Goal: Task Accomplishment & Management: Use online tool/utility

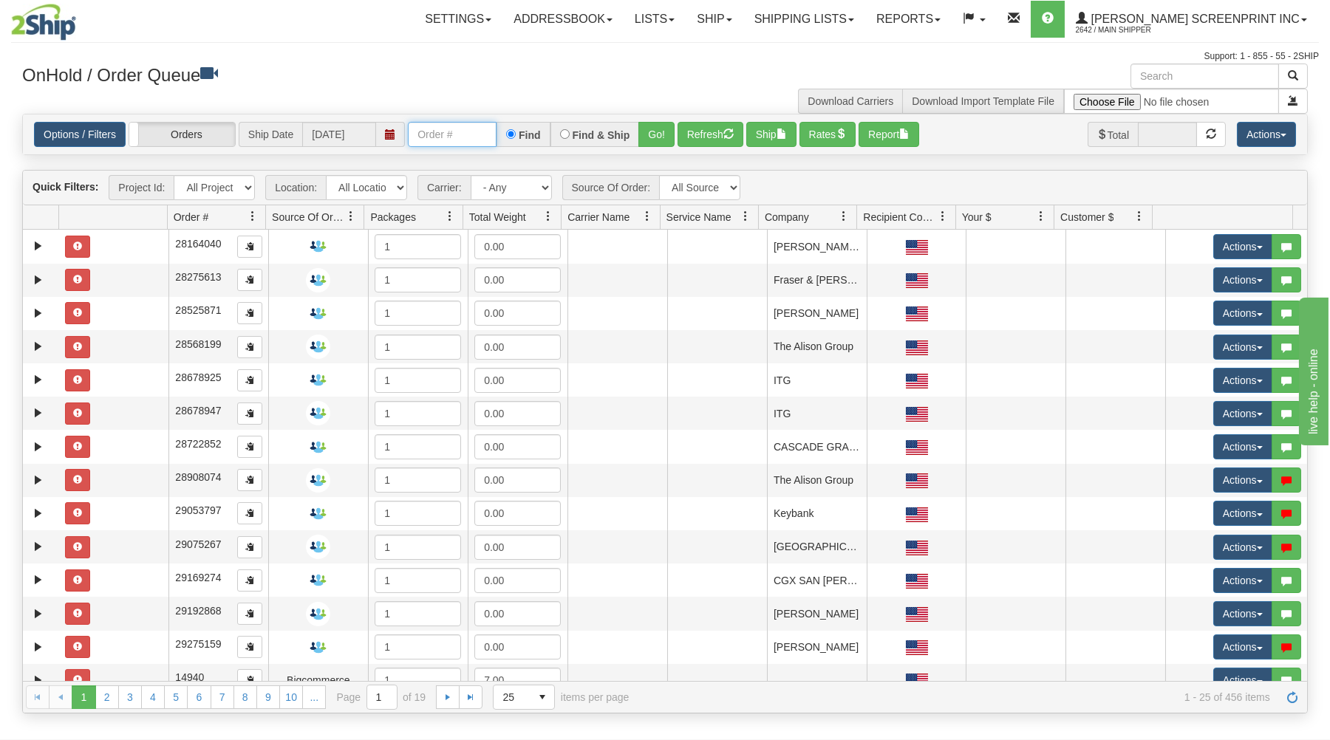
click at [413, 134] on input "text" at bounding box center [452, 134] width 89 height 25
type input "16914"
drag, startPoint x: 658, startPoint y: 128, endPoint x: 657, endPoint y: 224, distance: 96.1
click at [658, 130] on button "Go!" at bounding box center [656, 134] width 36 height 25
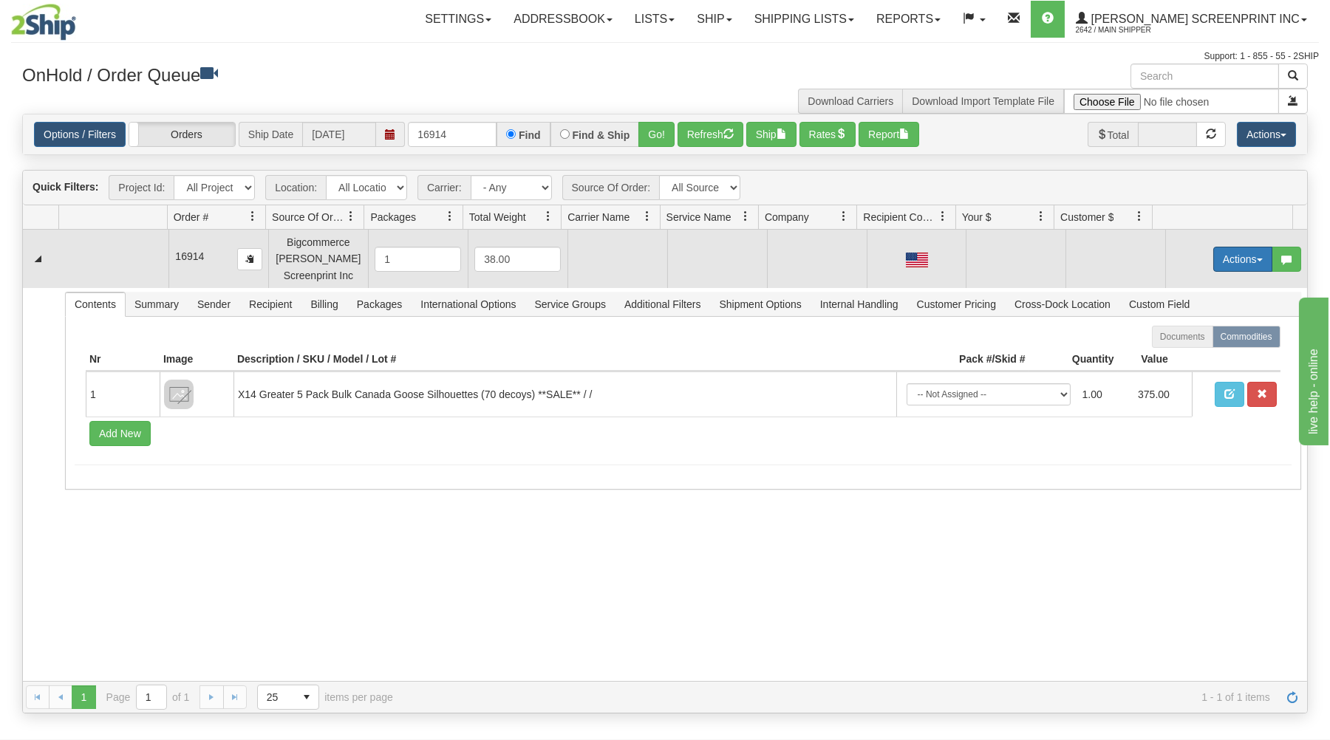
click at [1213, 256] on button "Actions" at bounding box center [1242, 259] width 59 height 25
click at [1203, 283] on link "Open" at bounding box center [1213, 287] width 118 height 19
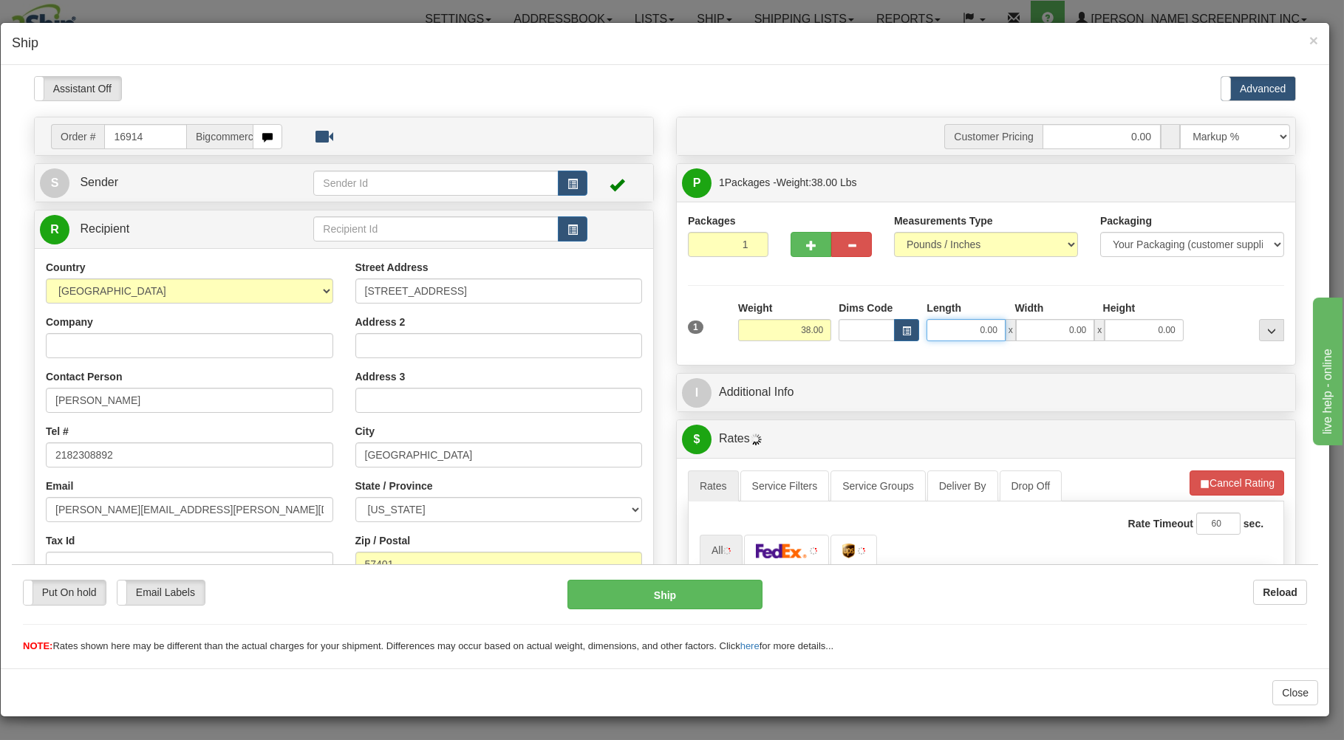
type input "32.55"
click at [939, 336] on input "0.00" at bounding box center [966, 329] width 78 height 22
type input "31.00"
type input "32.50"
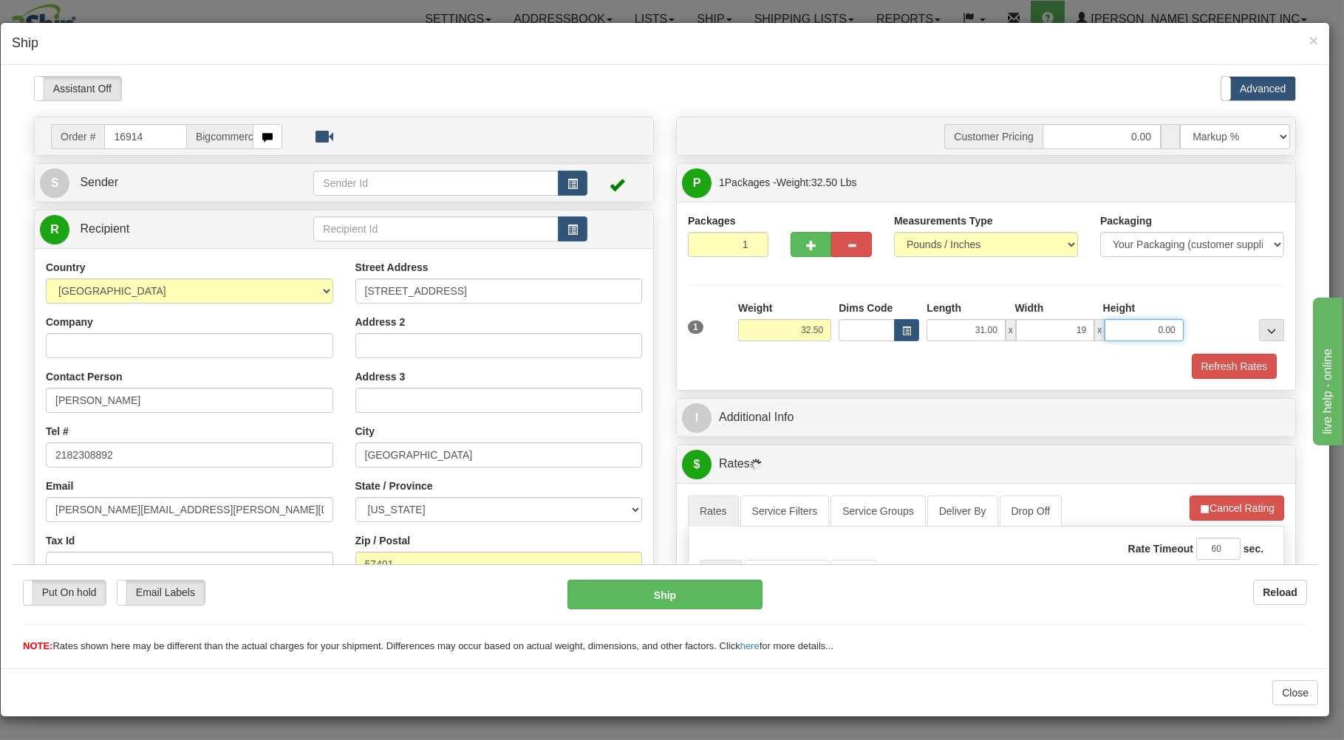
type input "19.00"
type input "32.50"
type input "17"
type input "32.55"
type input "17.00"
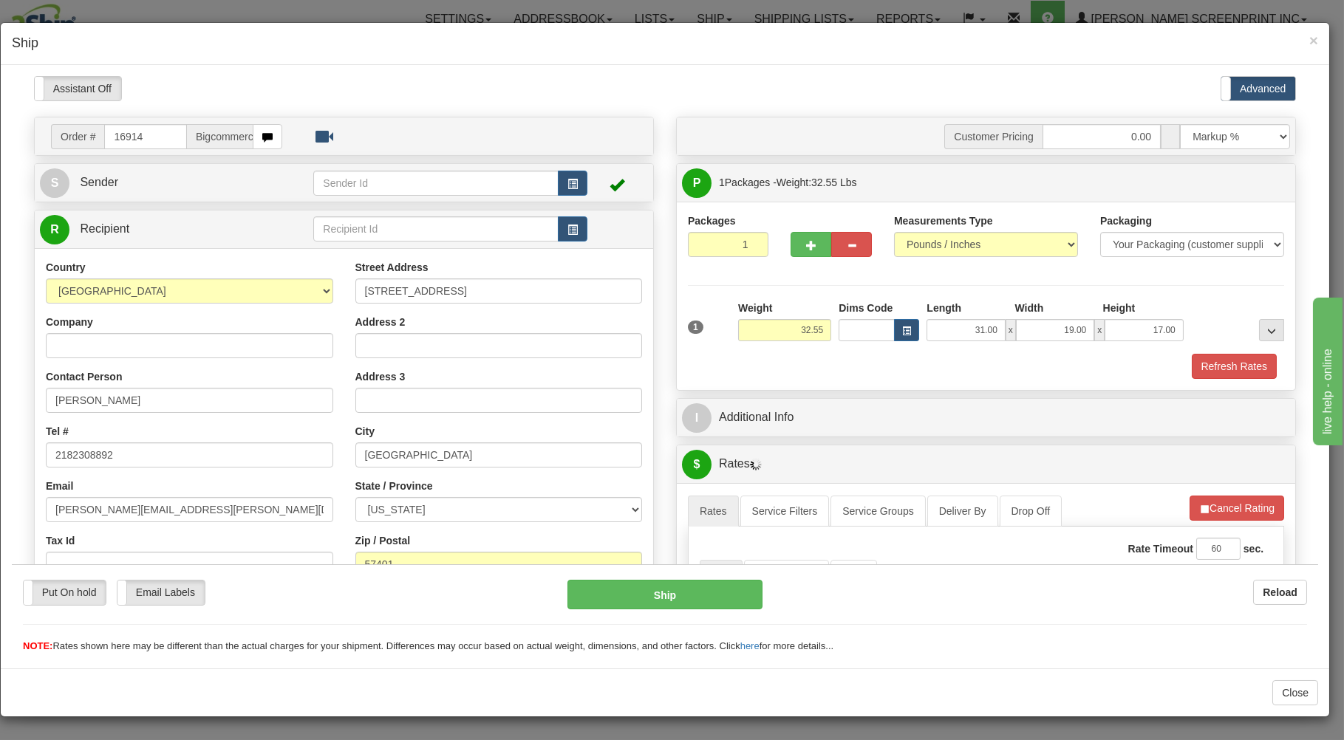
click at [932, 378] on div "Refresh Rates" at bounding box center [986, 365] width 604 height 25
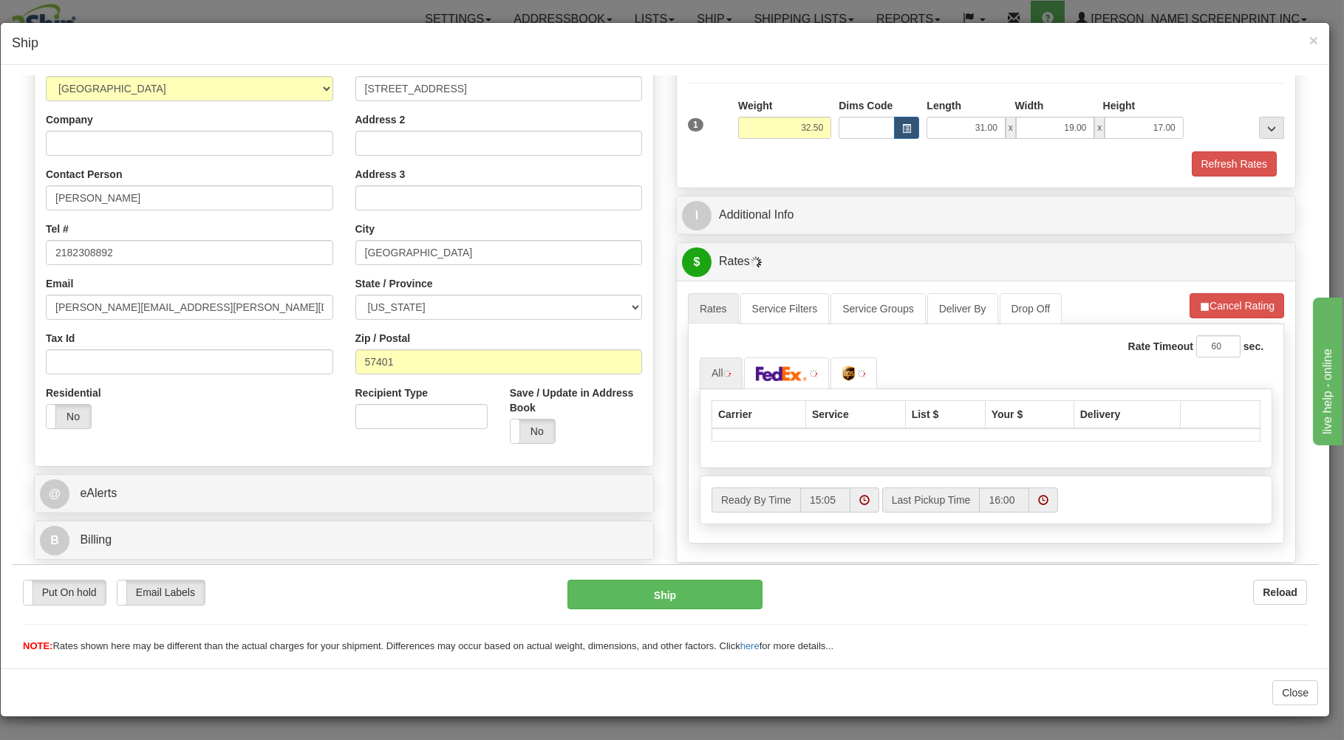
scroll to position [237, 0]
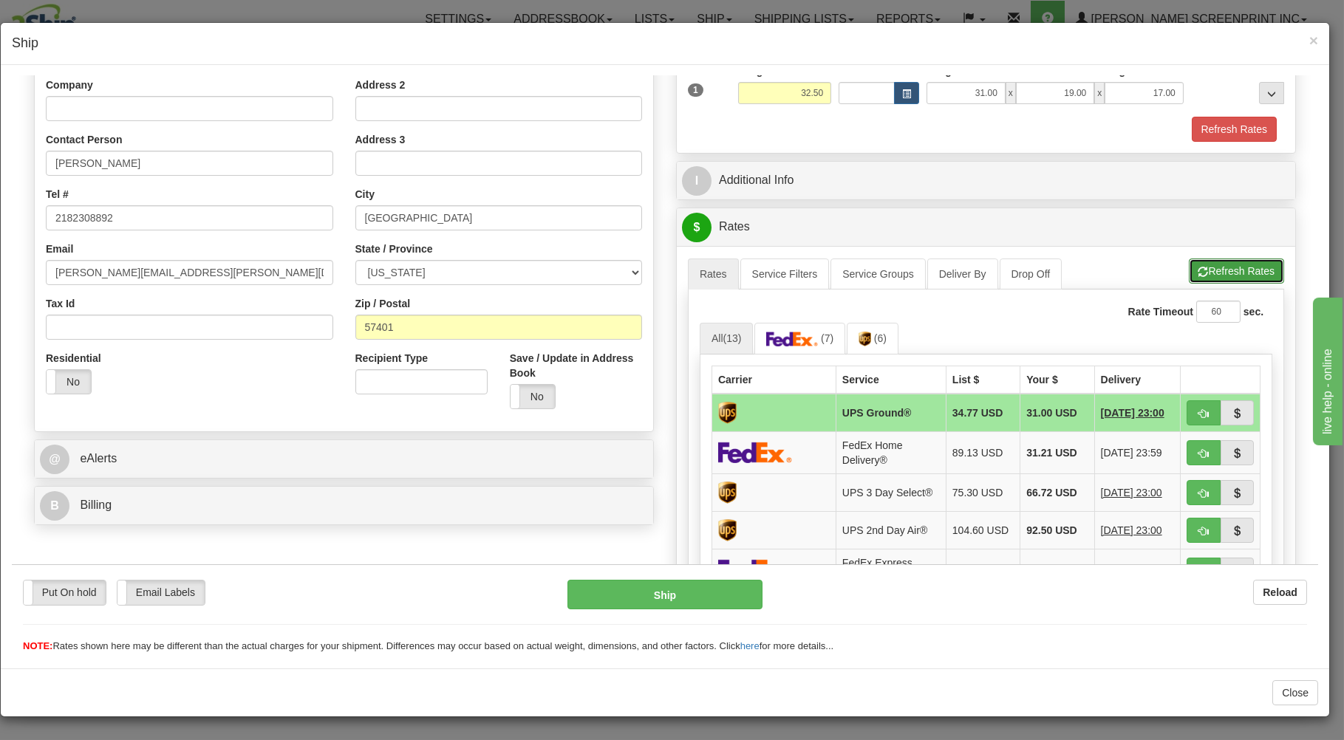
click at [1216, 265] on button "Refresh Rates" at bounding box center [1236, 270] width 95 height 25
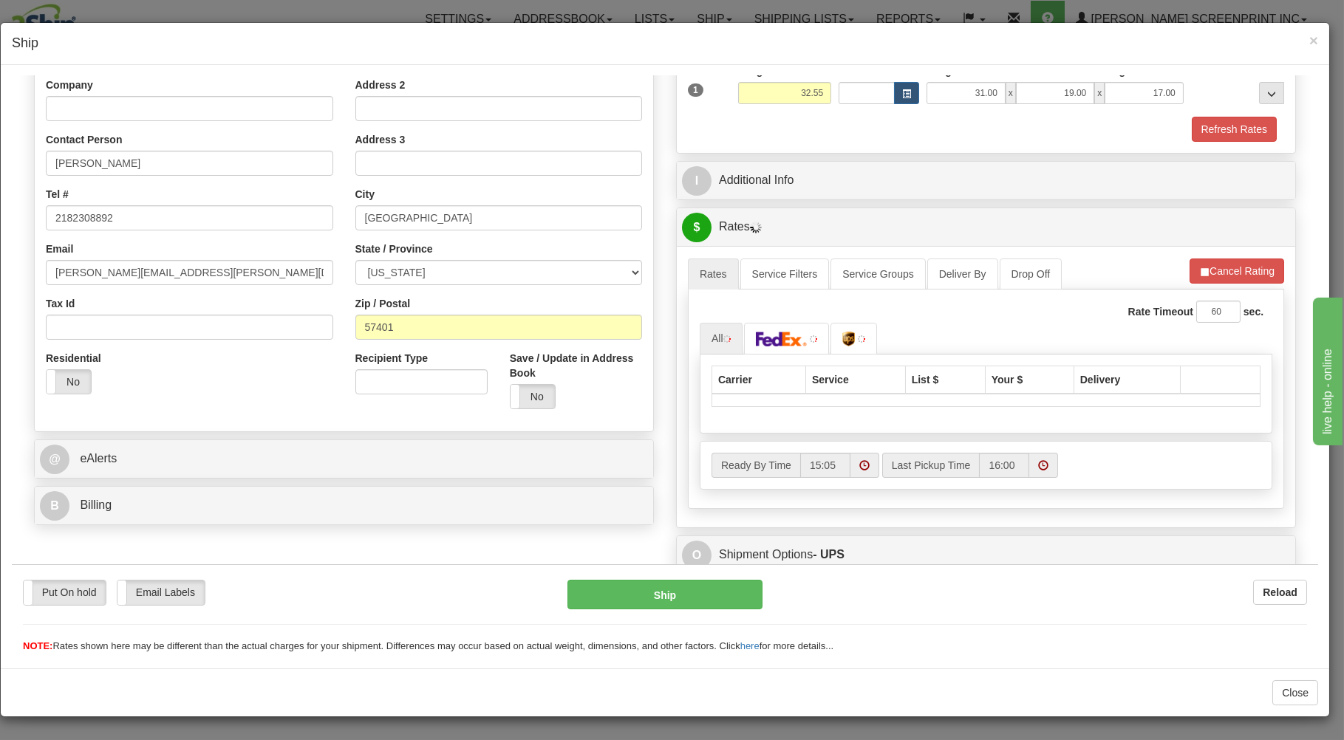
scroll to position [291, 0]
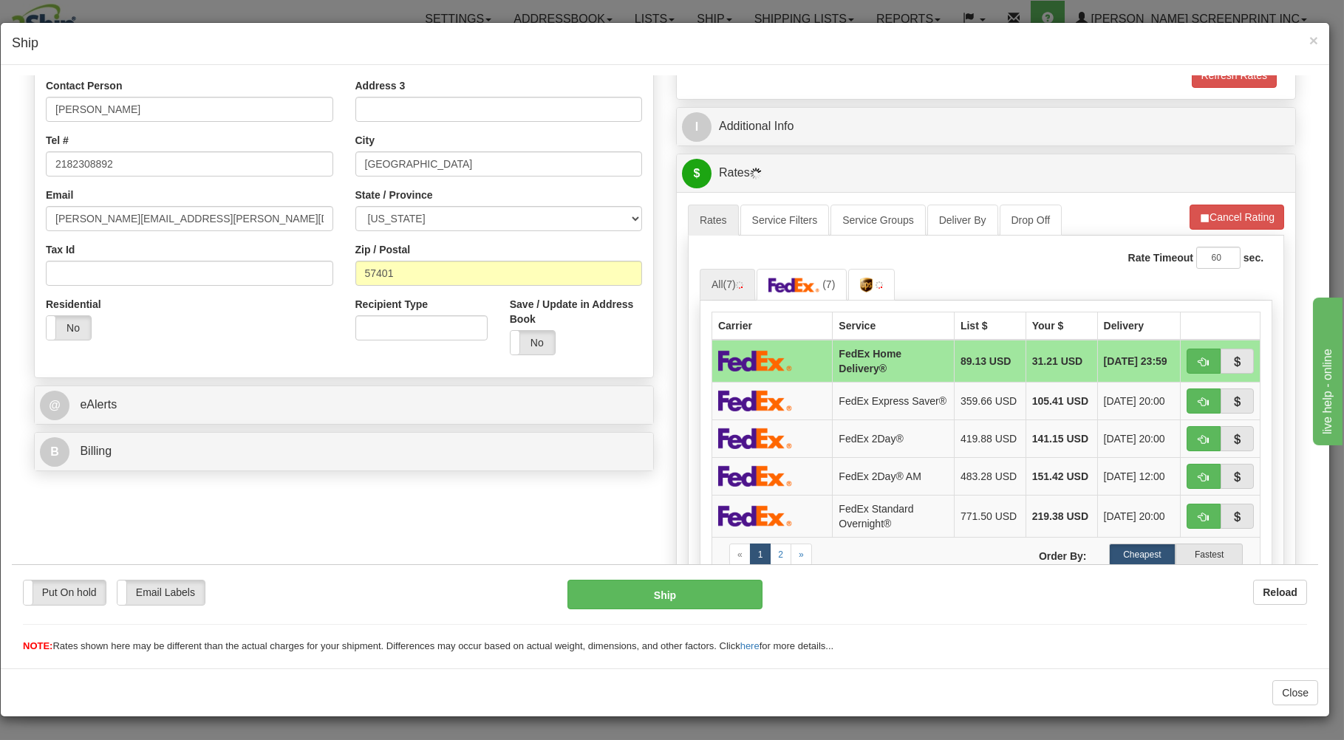
type input "32.55"
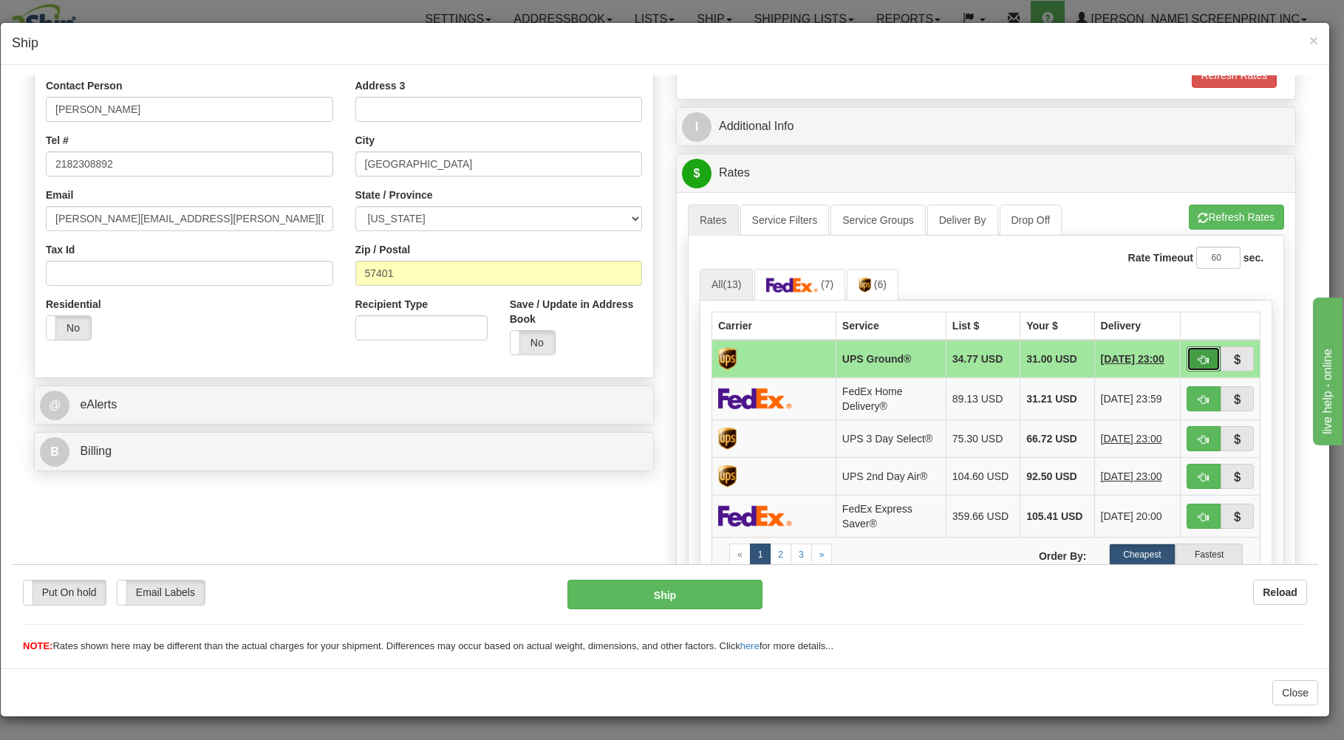
click at [1199, 361] on span "button" at bounding box center [1204, 360] width 10 height 10
type input "03"
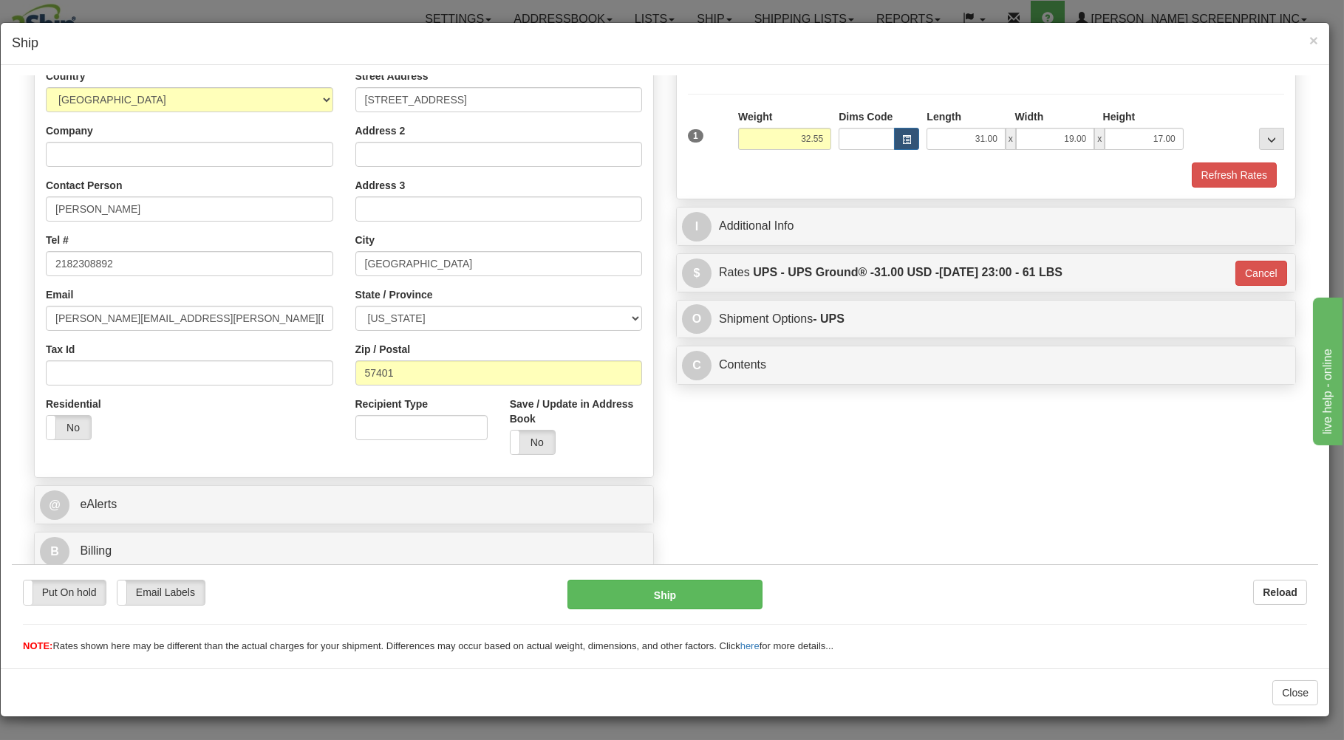
scroll to position [194, 0]
type input "32.50"
type input "03"
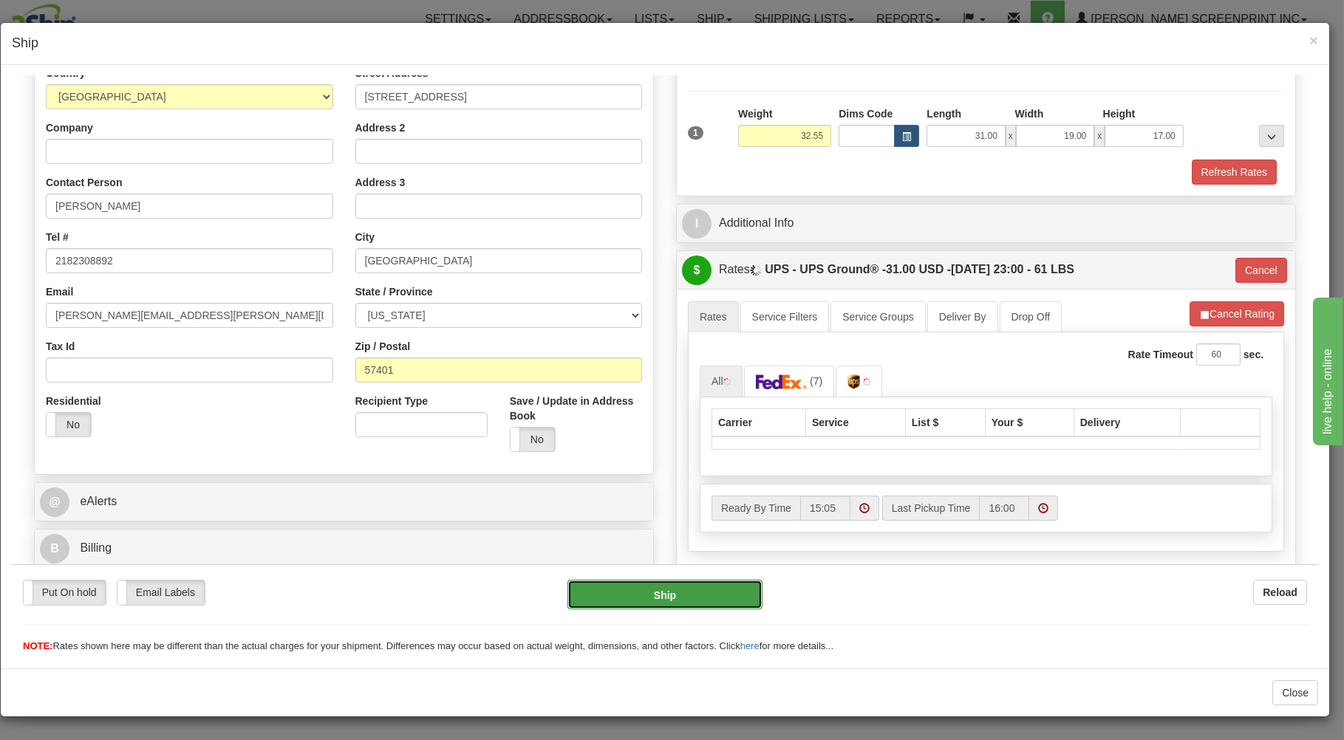
click at [685, 585] on button "Ship" at bounding box center [666, 594] width 196 height 30
type input "32.50"
type input "03"
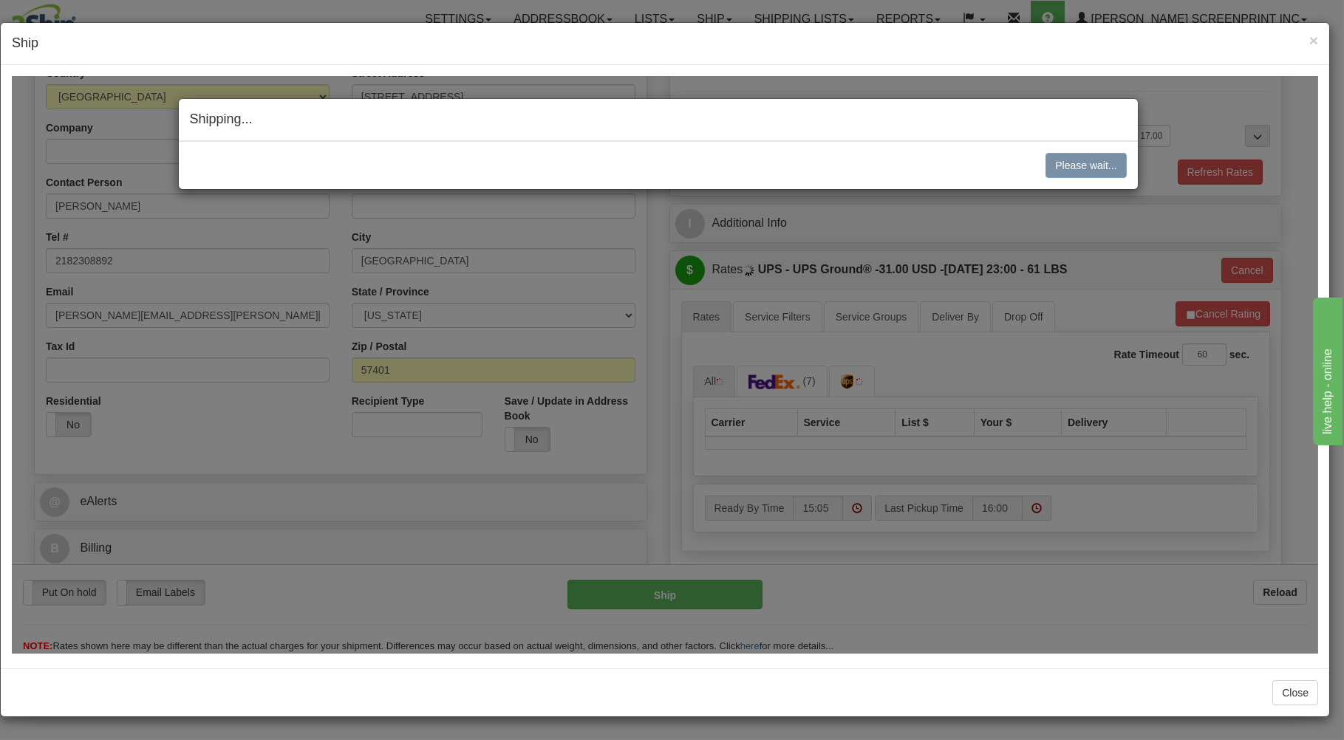
type input "32.50"
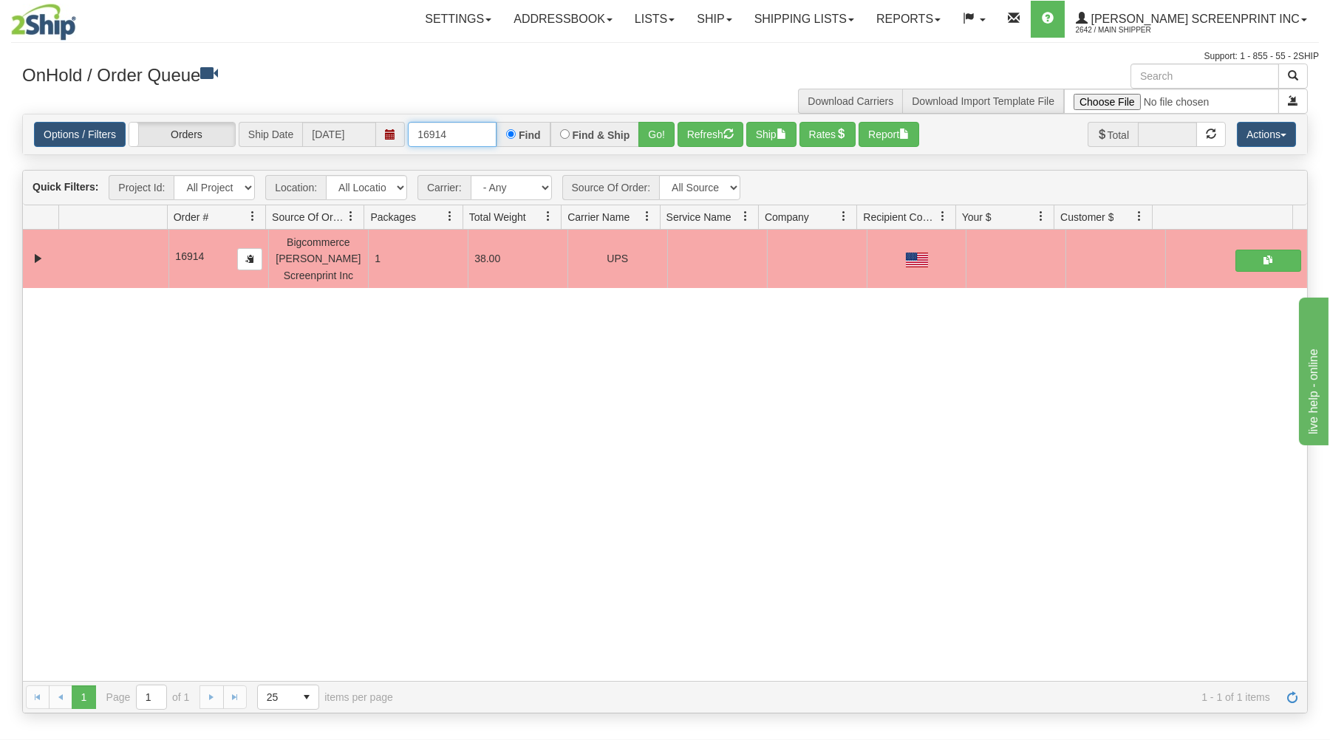
drag, startPoint x: 415, startPoint y: 134, endPoint x: 575, endPoint y: 132, distance: 160.4
click at [575, 132] on div "16914 Find Find & Ship Go!" at bounding box center [541, 134] width 267 height 25
type input "1"
type input "16912"
click at [659, 133] on button "Go!" at bounding box center [656, 134] width 36 height 25
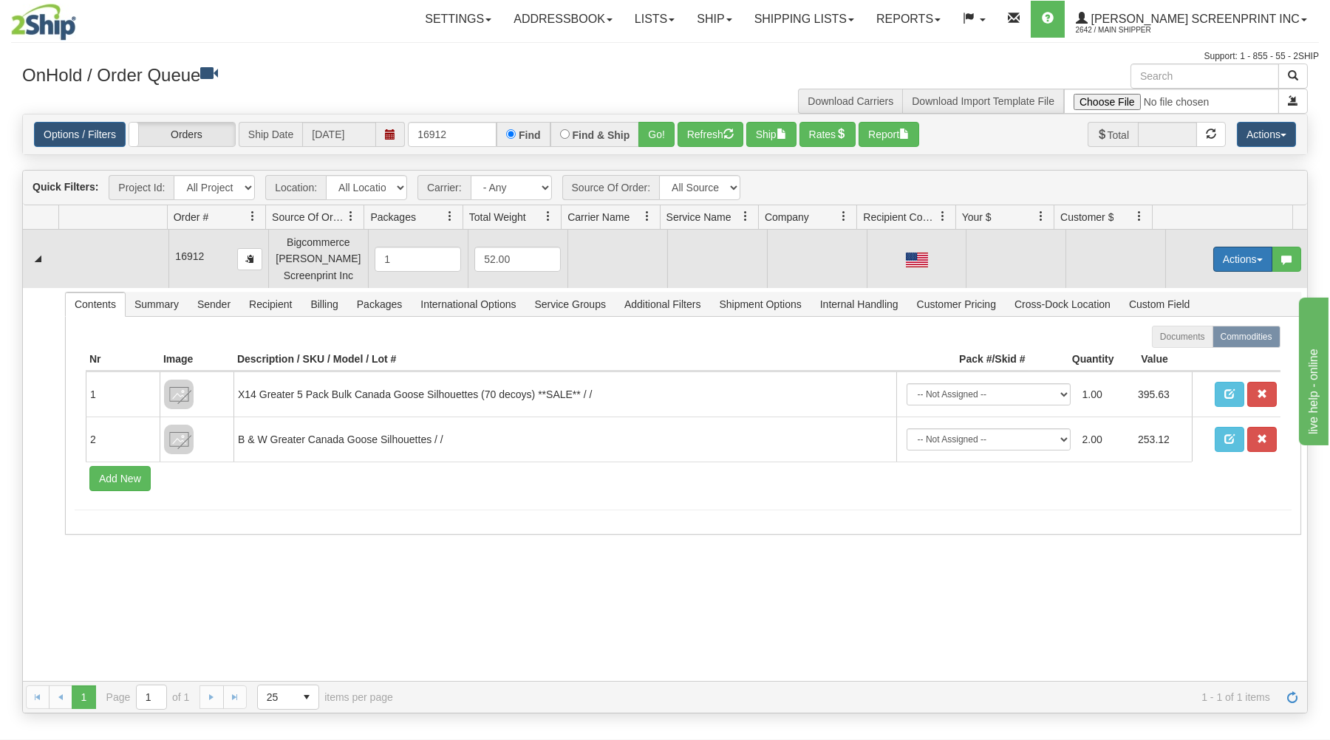
click at [1223, 252] on button "Actions" at bounding box center [1242, 259] width 59 height 25
click at [1203, 285] on link "Open" at bounding box center [1213, 287] width 118 height 19
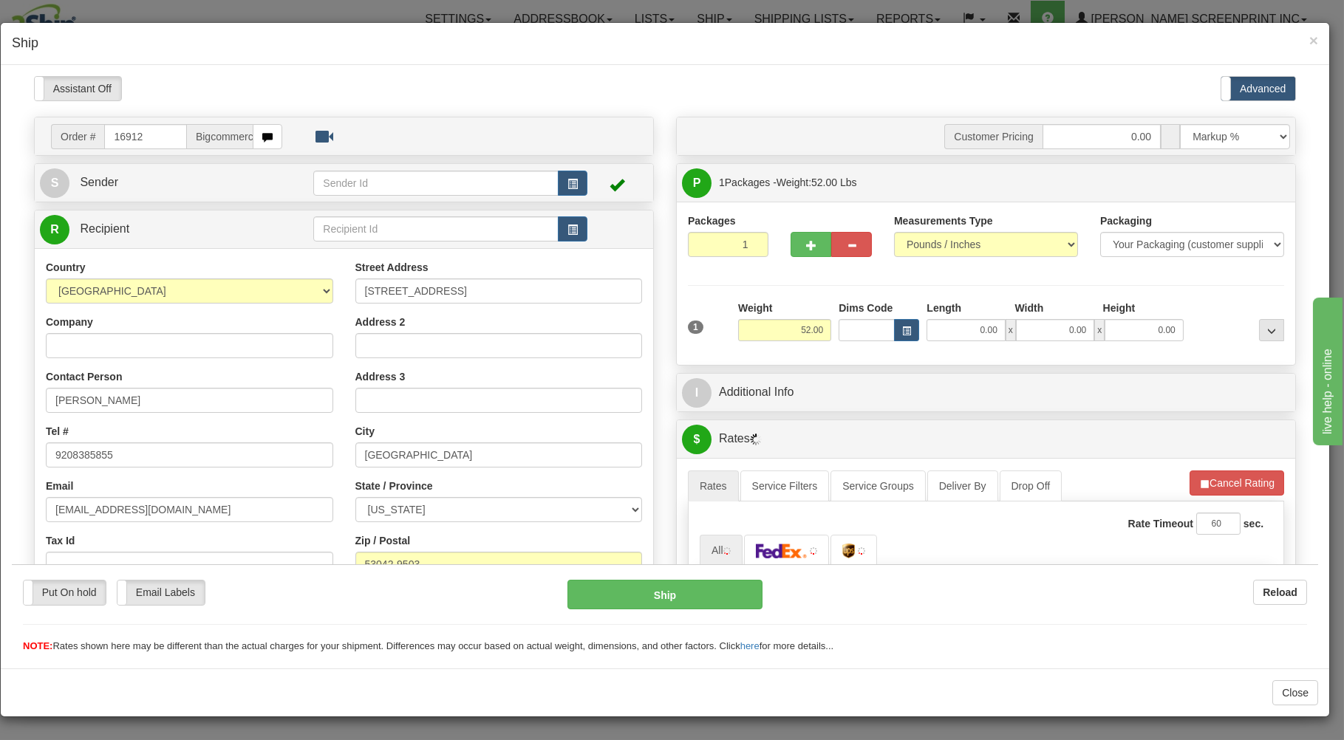
scroll to position [0, 0]
type input "0.00"
click at [808, 246] on button "button" at bounding box center [811, 243] width 41 height 25
type input "2"
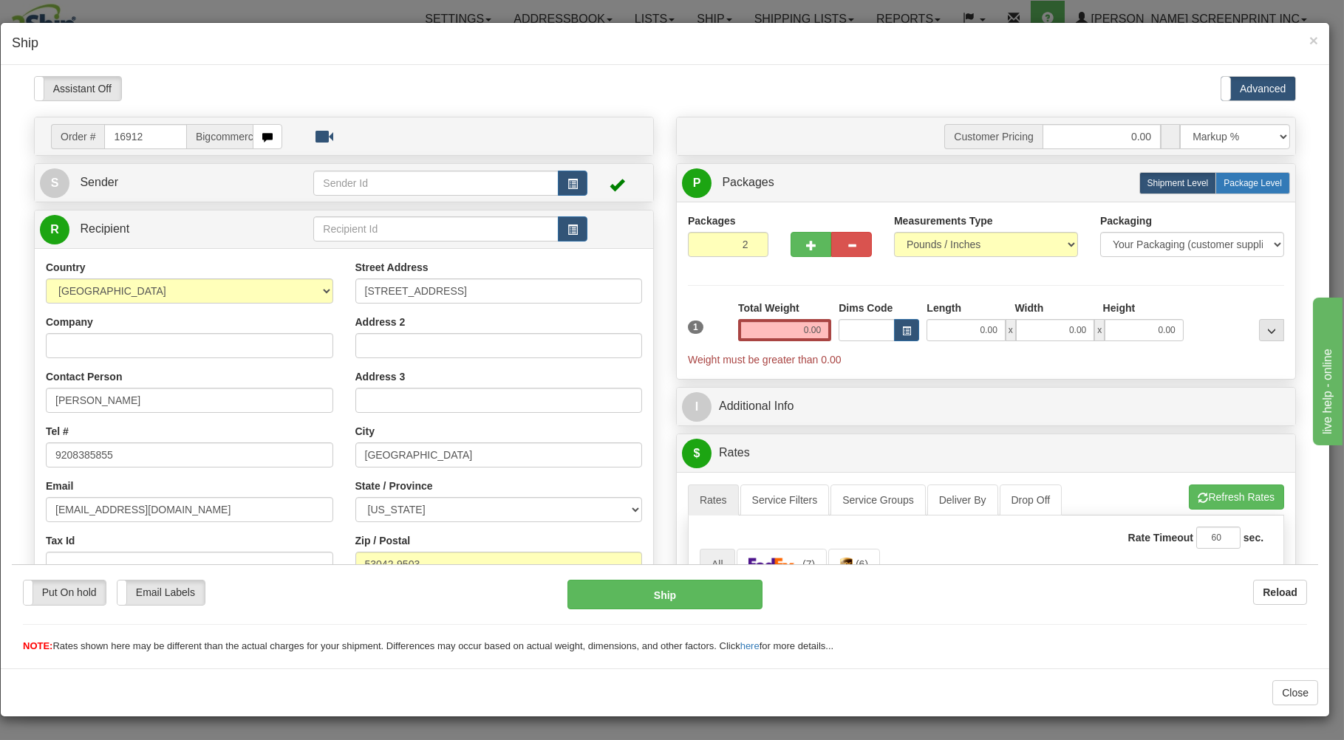
click at [1230, 182] on span "Package Level" at bounding box center [1253, 182] width 58 height 10
radio input "true"
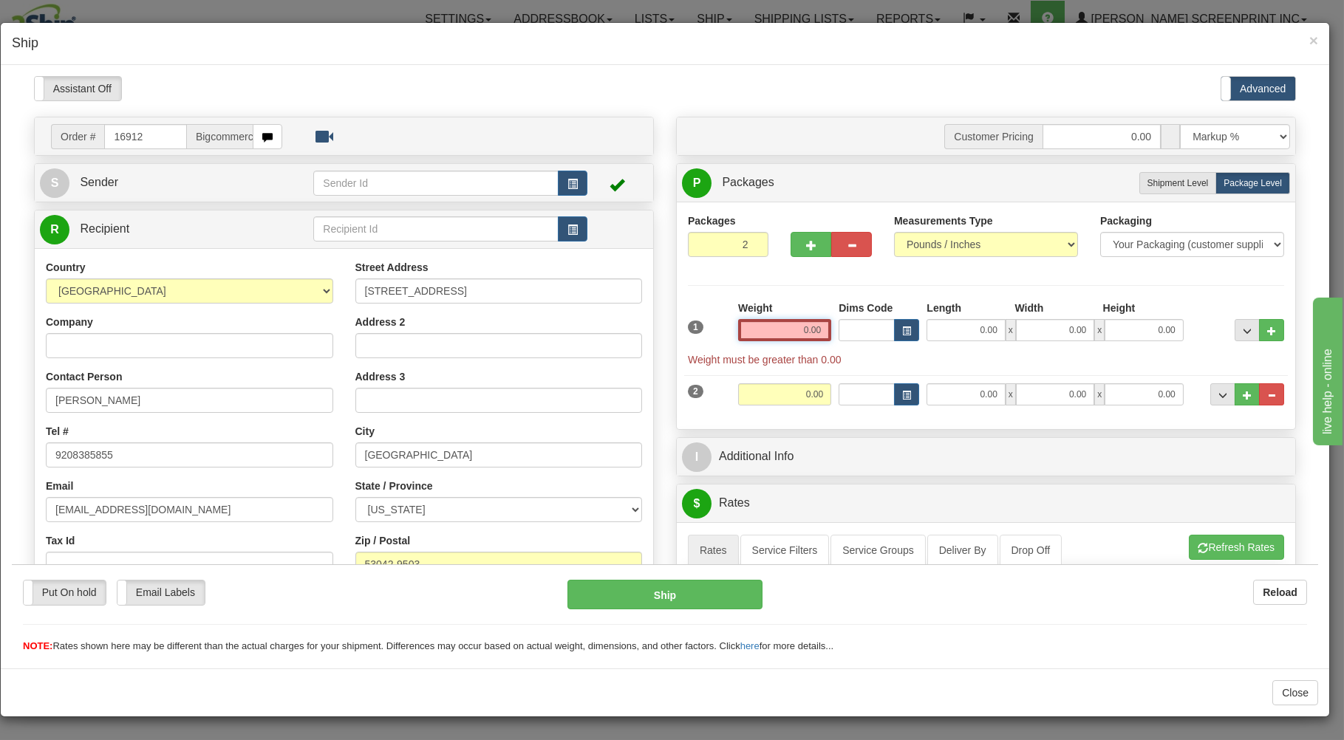
click at [782, 336] on input "0.00" at bounding box center [784, 329] width 93 height 22
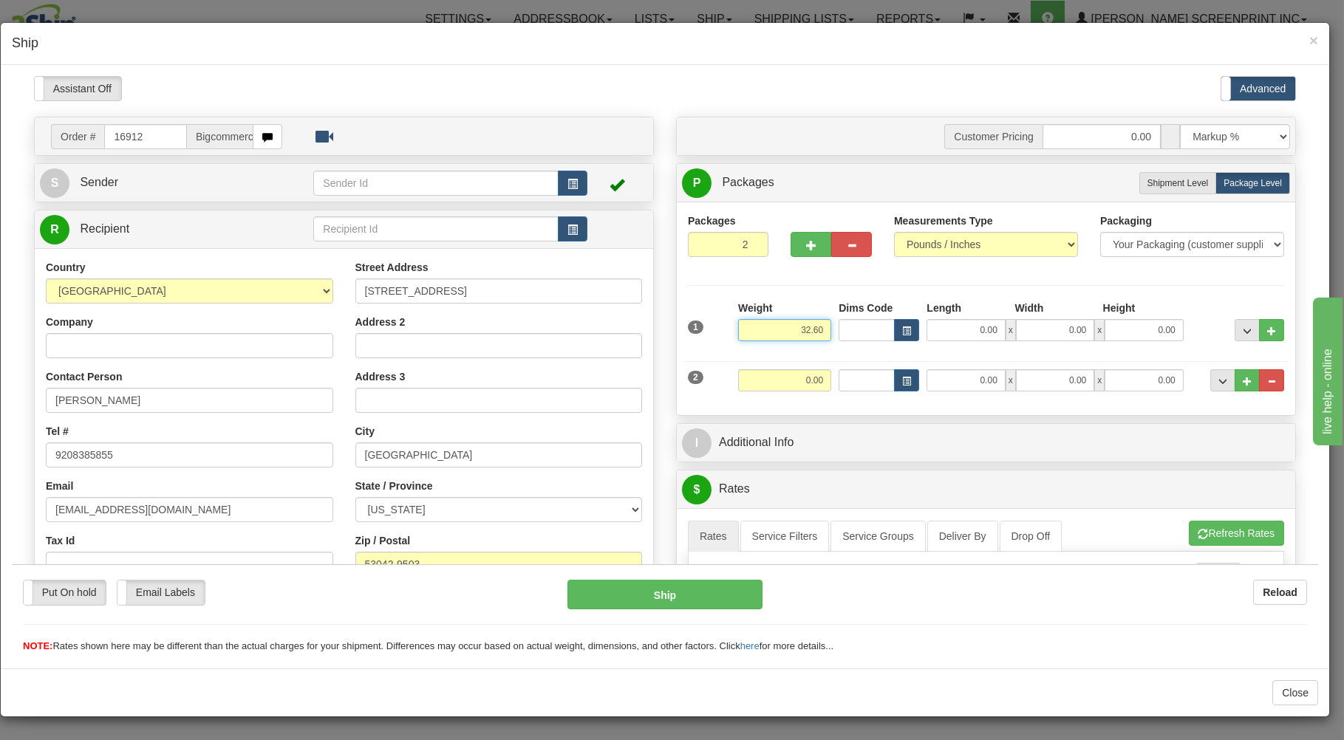
type input "32.60"
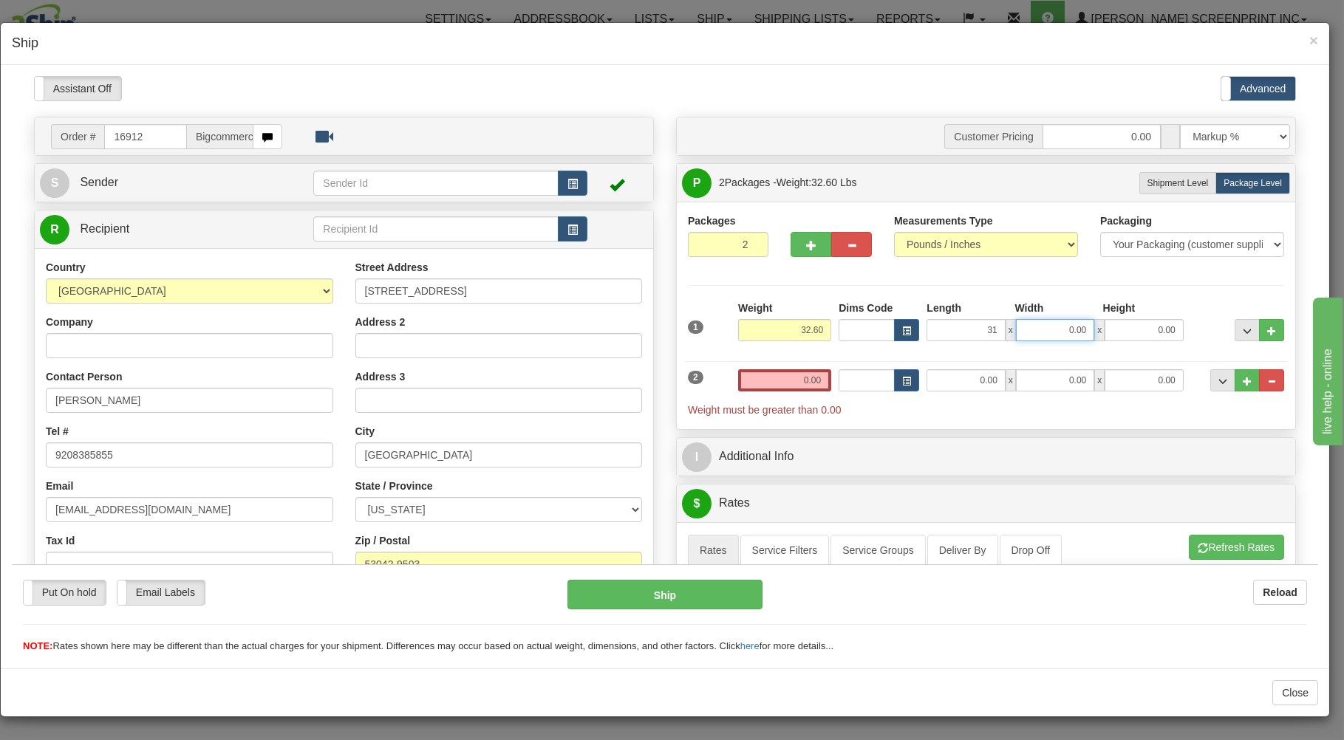
type input "31.00"
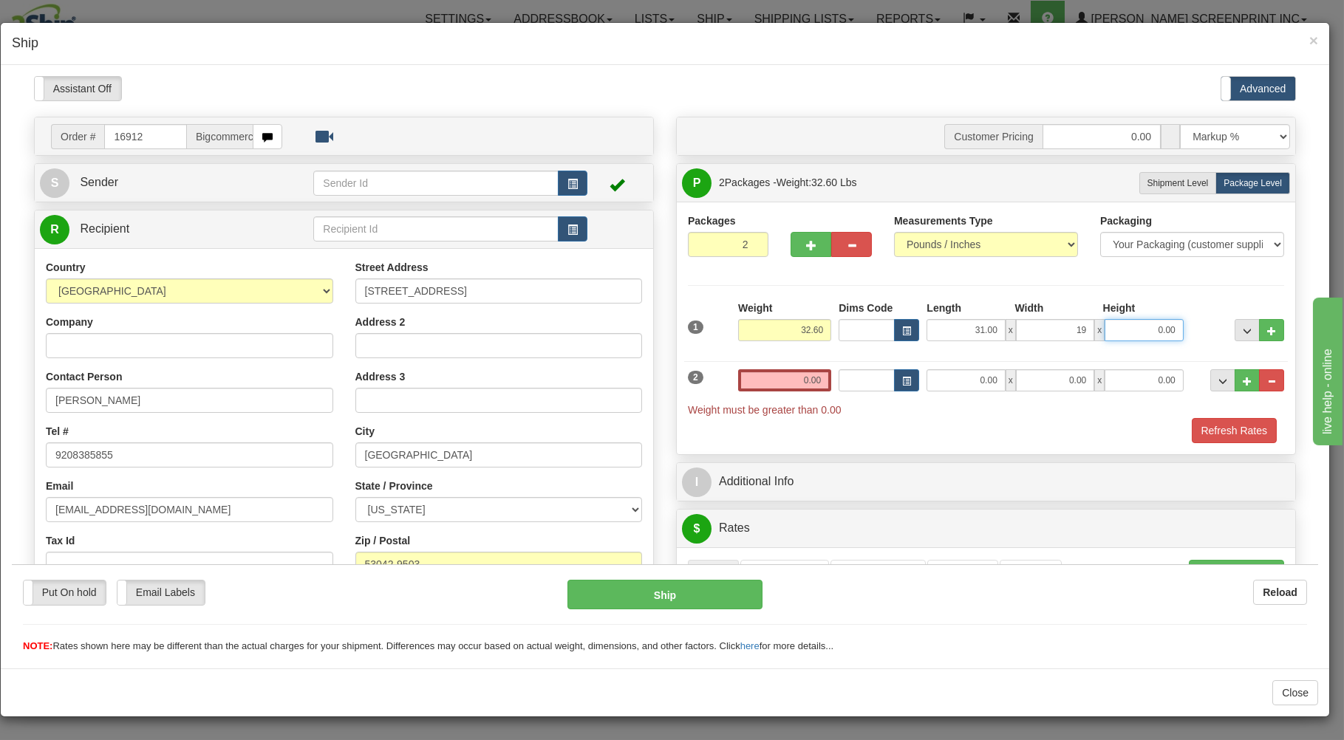
type input "19.00"
type input "17.00"
click at [751, 386] on input "0.00" at bounding box center [784, 380] width 93 height 22
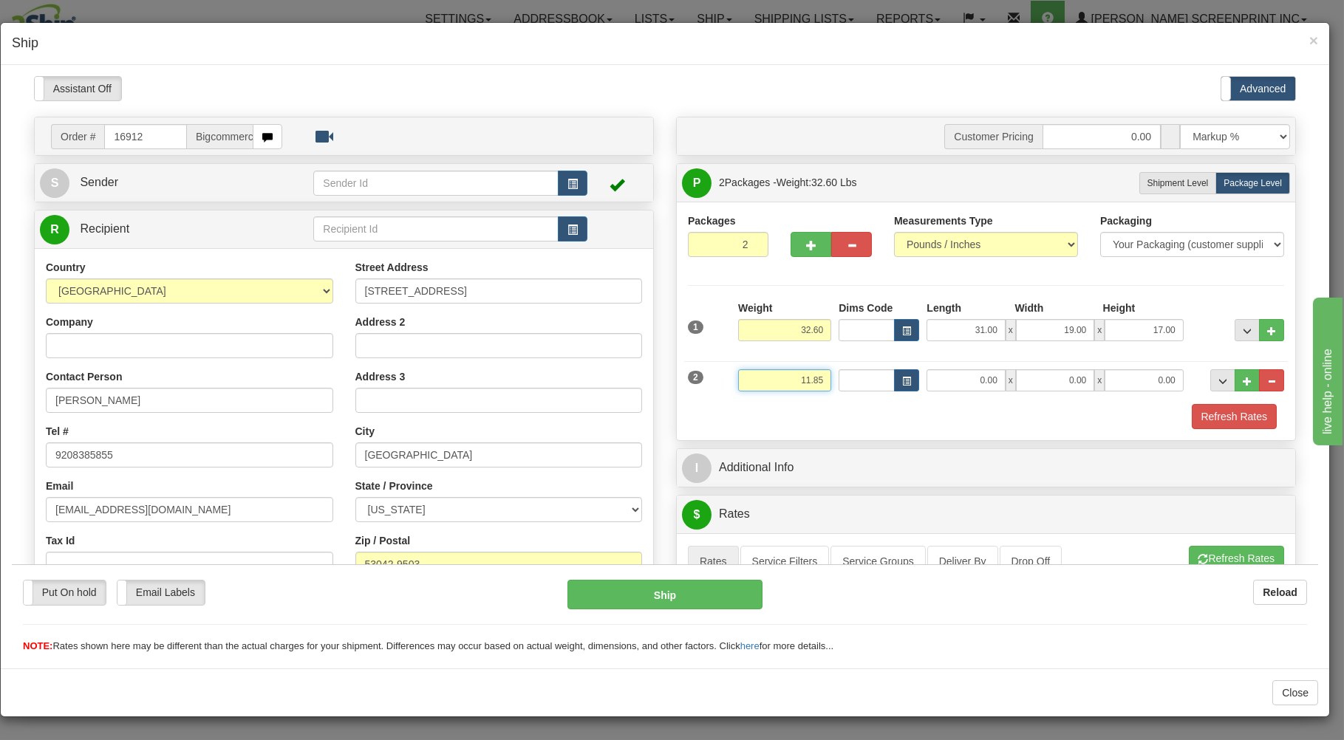
type input "11.85"
type input "29.00"
type input "17.00"
type input "7.00"
click at [771, 411] on div "Refresh Rates" at bounding box center [986, 415] width 604 height 25
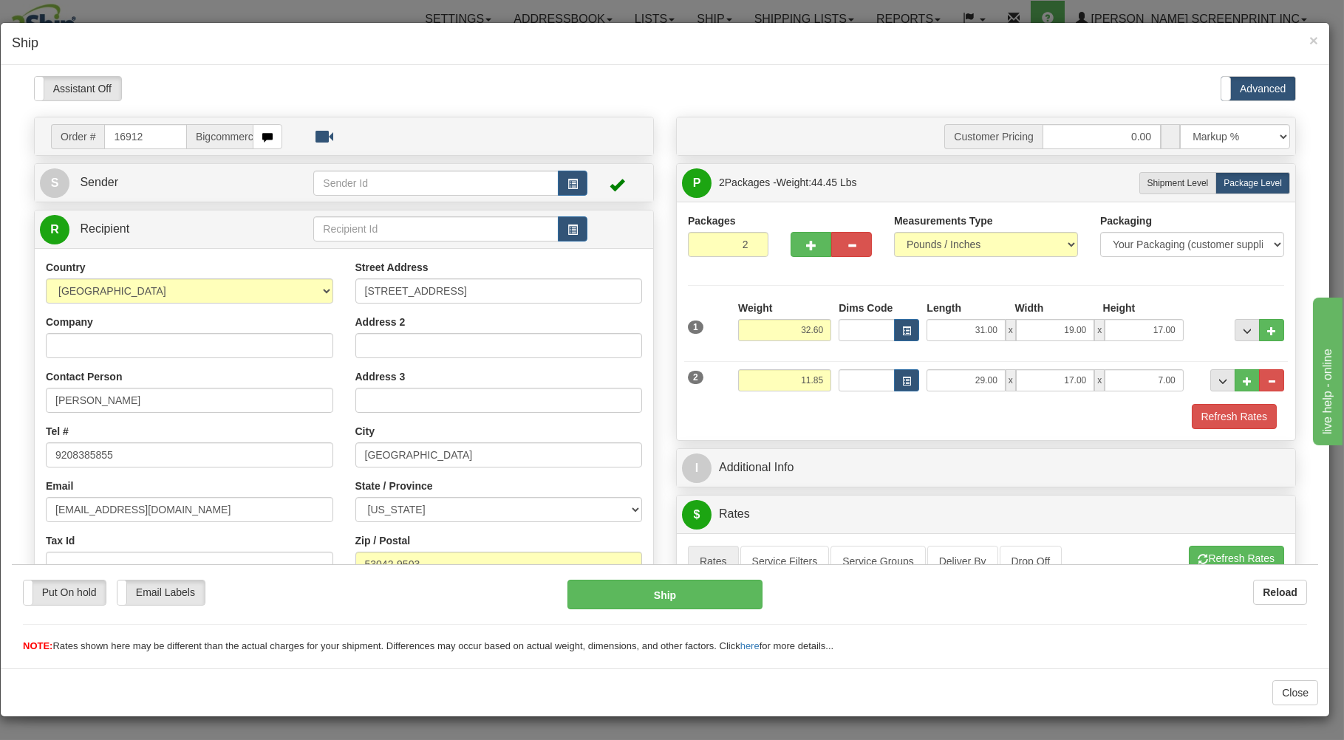
scroll to position [237, 0]
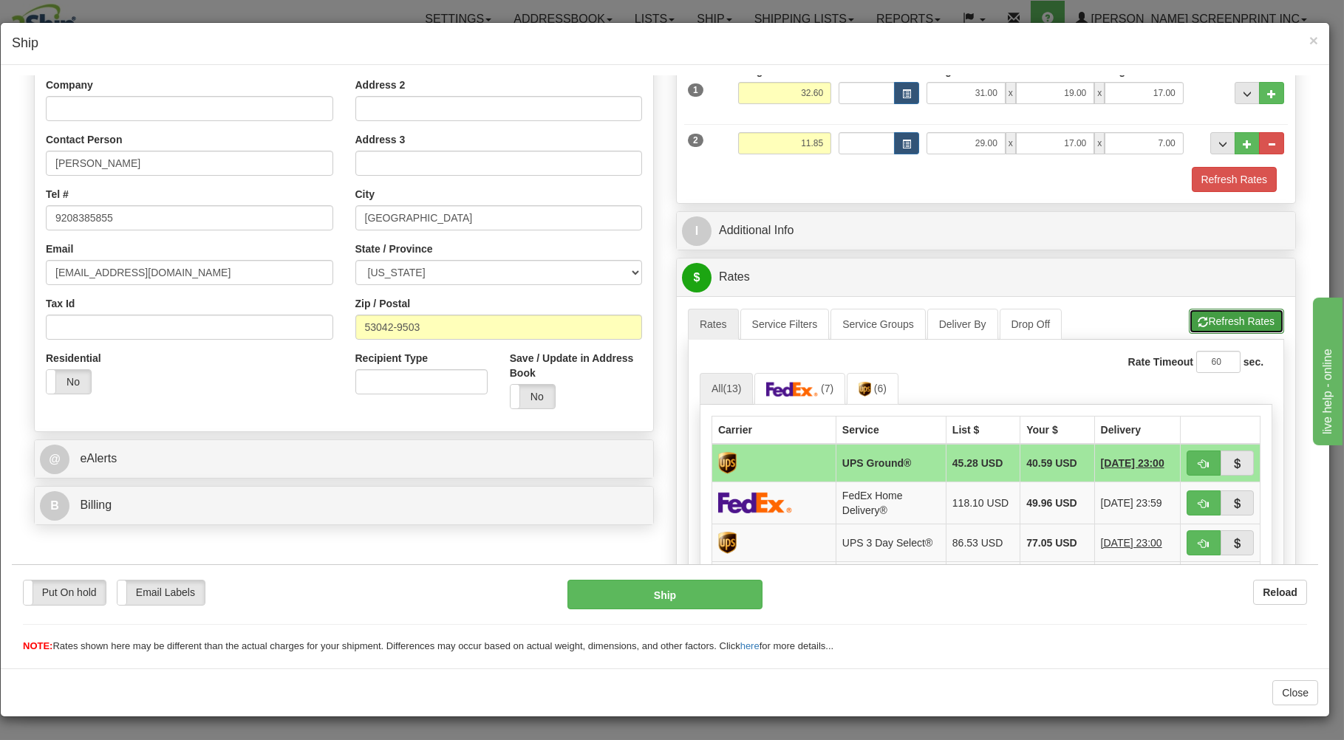
click at [1244, 316] on button "Refresh Rates" at bounding box center [1236, 320] width 95 height 25
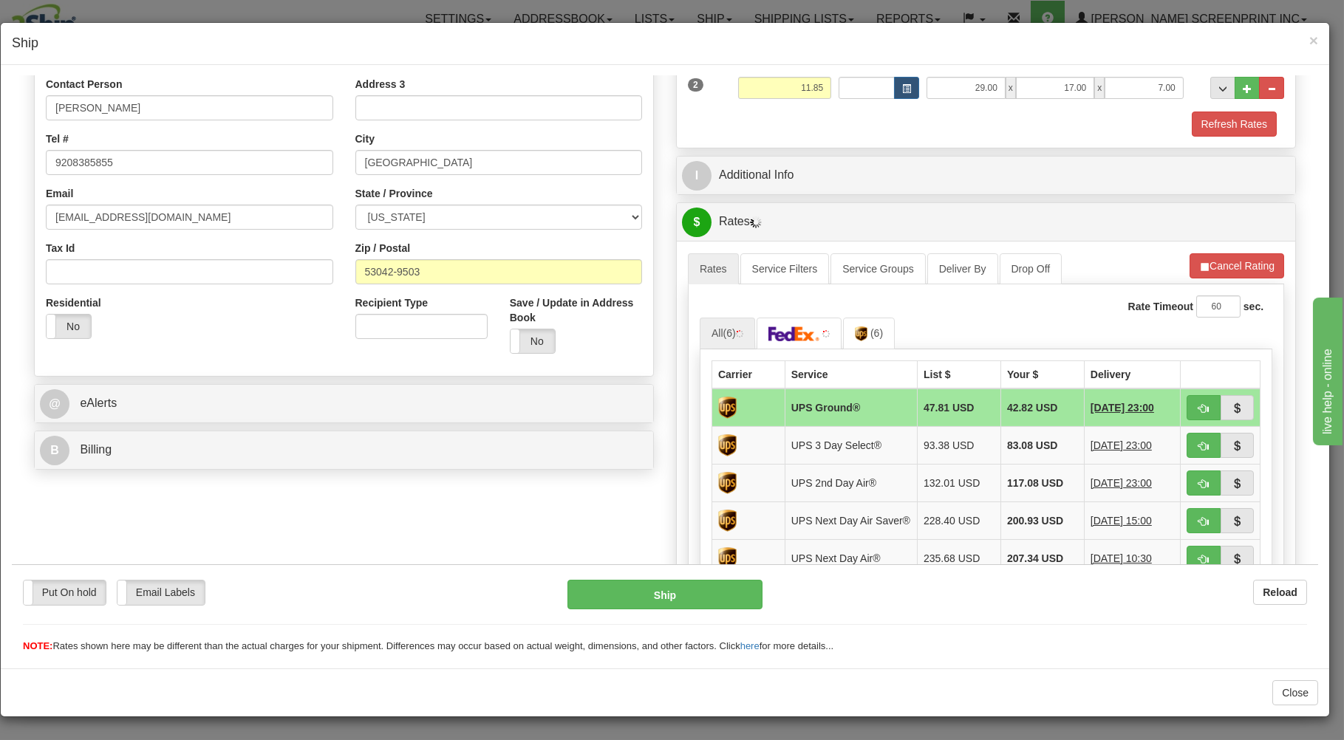
scroll to position [316, 0]
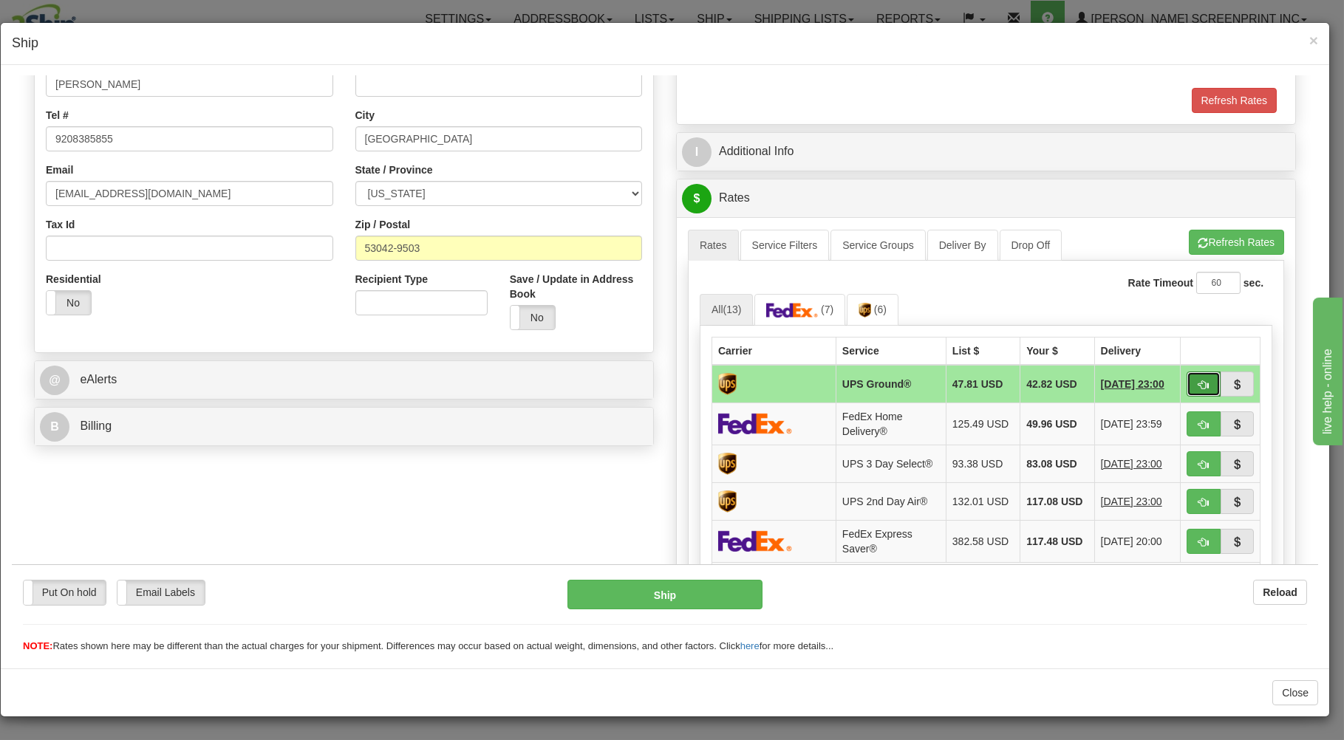
click at [1187, 379] on button "button" at bounding box center [1204, 383] width 34 height 25
type input "03"
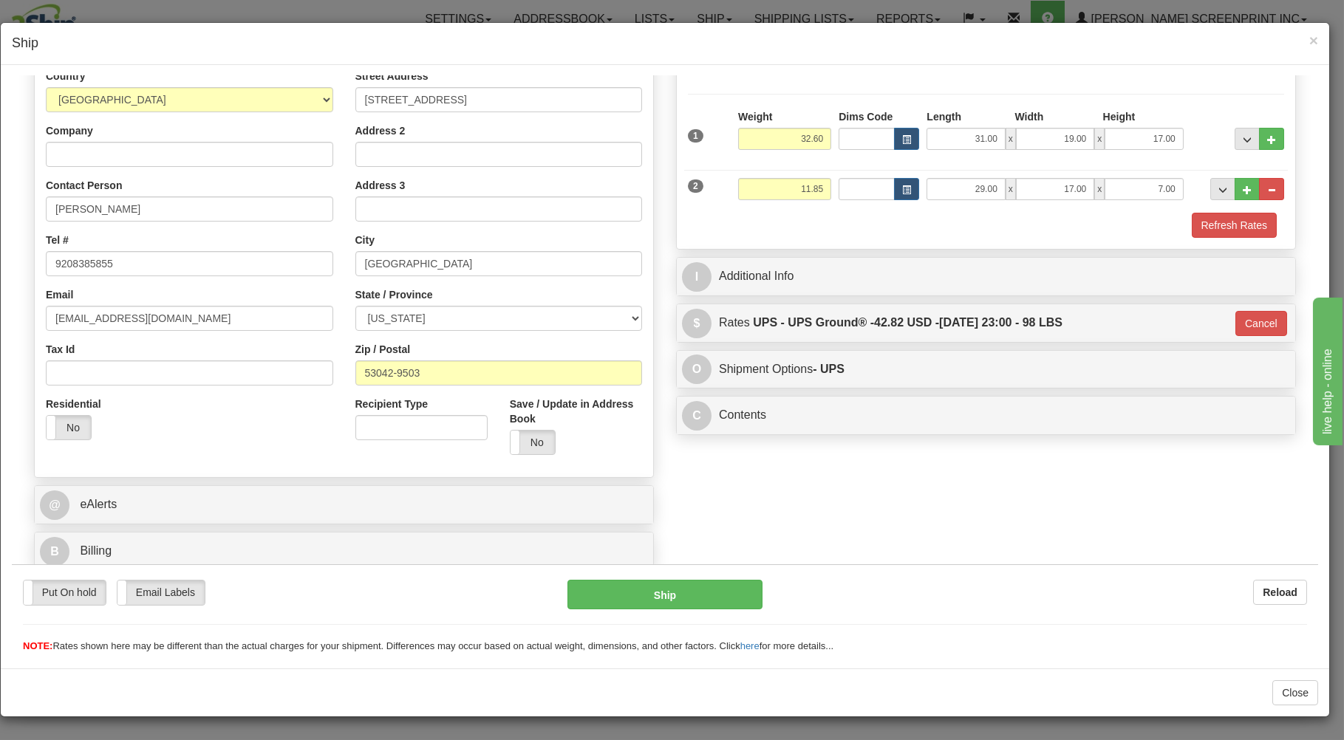
scroll to position [194, 0]
click at [723, 590] on button "Ship" at bounding box center [666, 594] width 196 height 30
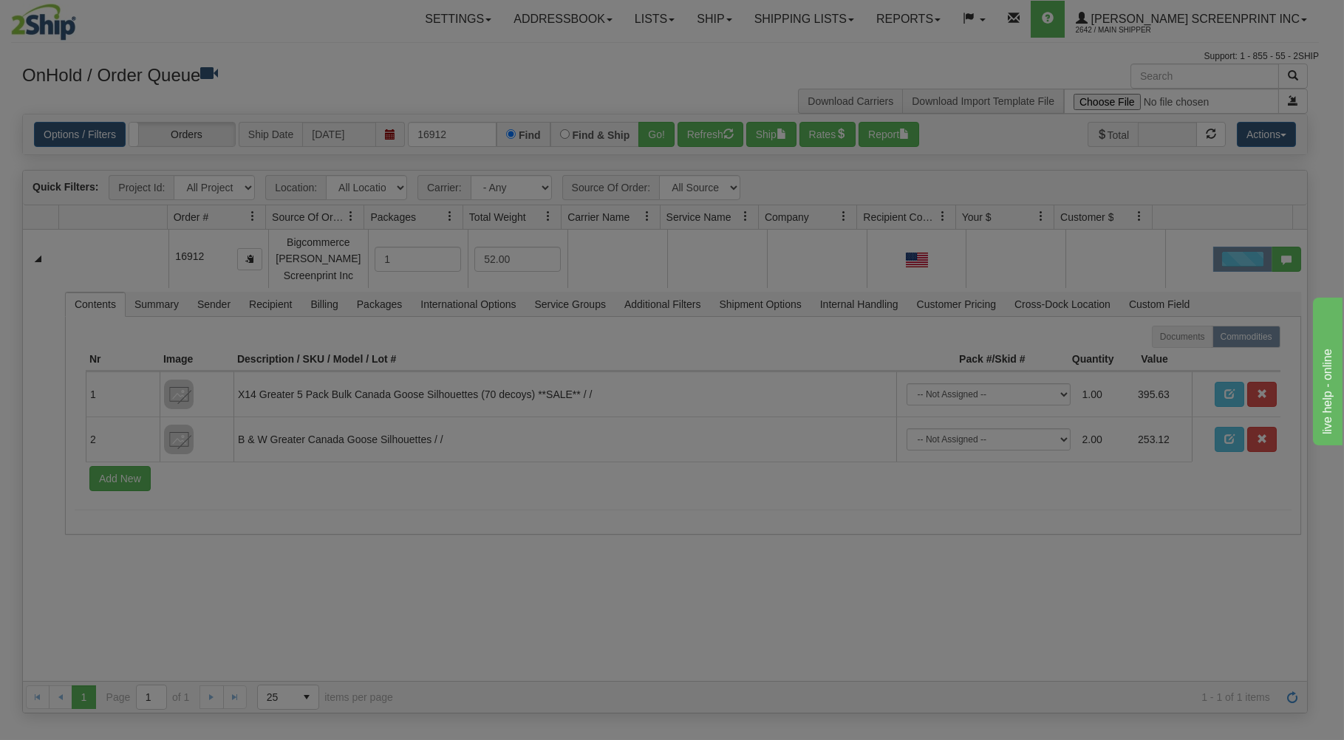
scroll to position [0, 0]
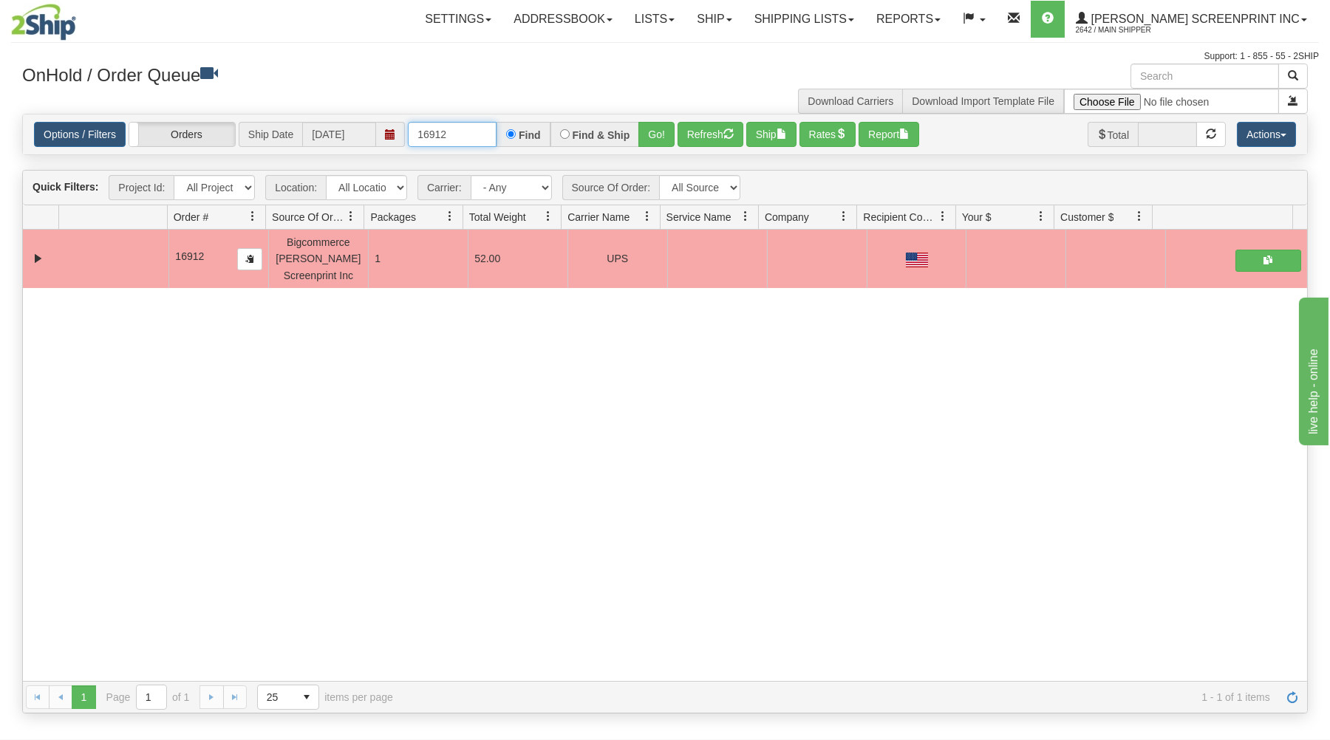
drag, startPoint x: 420, startPoint y: 134, endPoint x: 505, endPoint y: 129, distance: 85.1
click at [497, 129] on input "16912" at bounding box center [452, 134] width 89 height 25
type input "16918"
click at [665, 136] on button "Go!" at bounding box center [656, 134] width 36 height 25
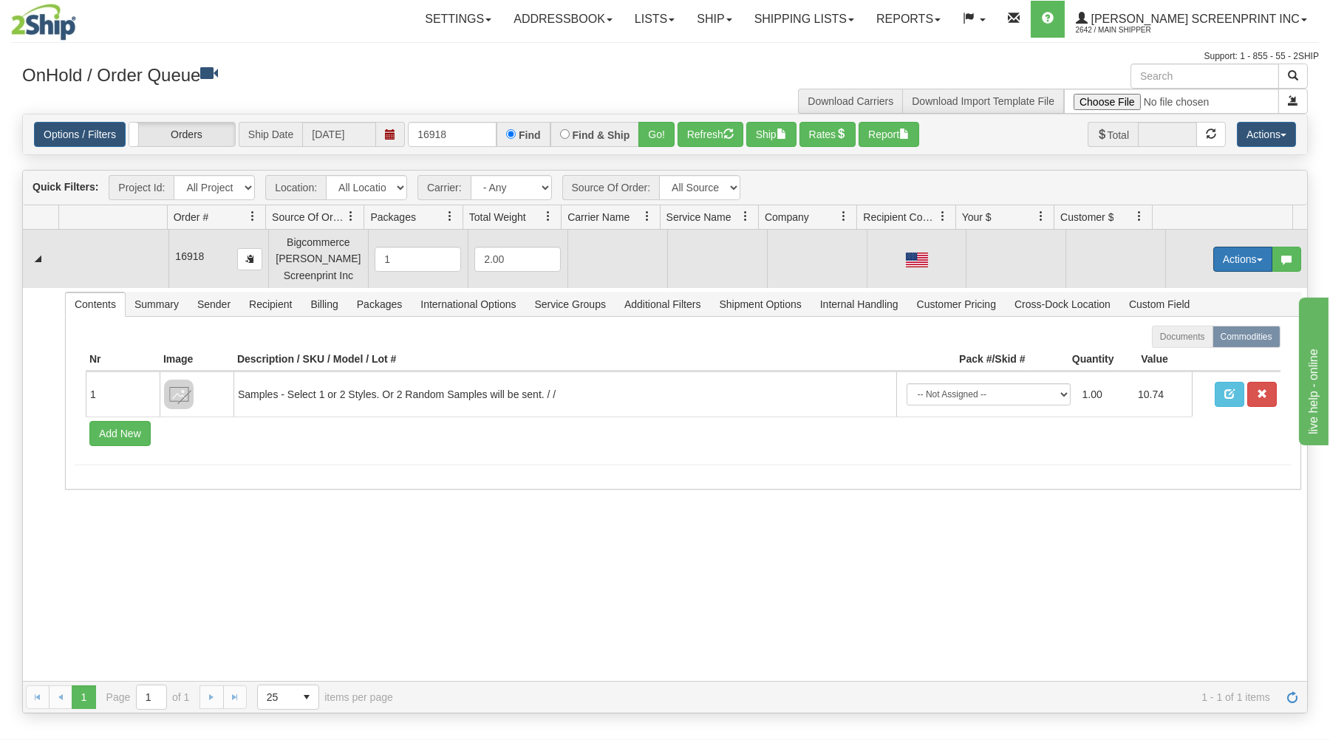
click at [1240, 259] on button "Actions" at bounding box center [1242, 259] width 59 height 25
click at [1207, 286] on link "Open" at bounding box center [1213, 287] width 118 height 19
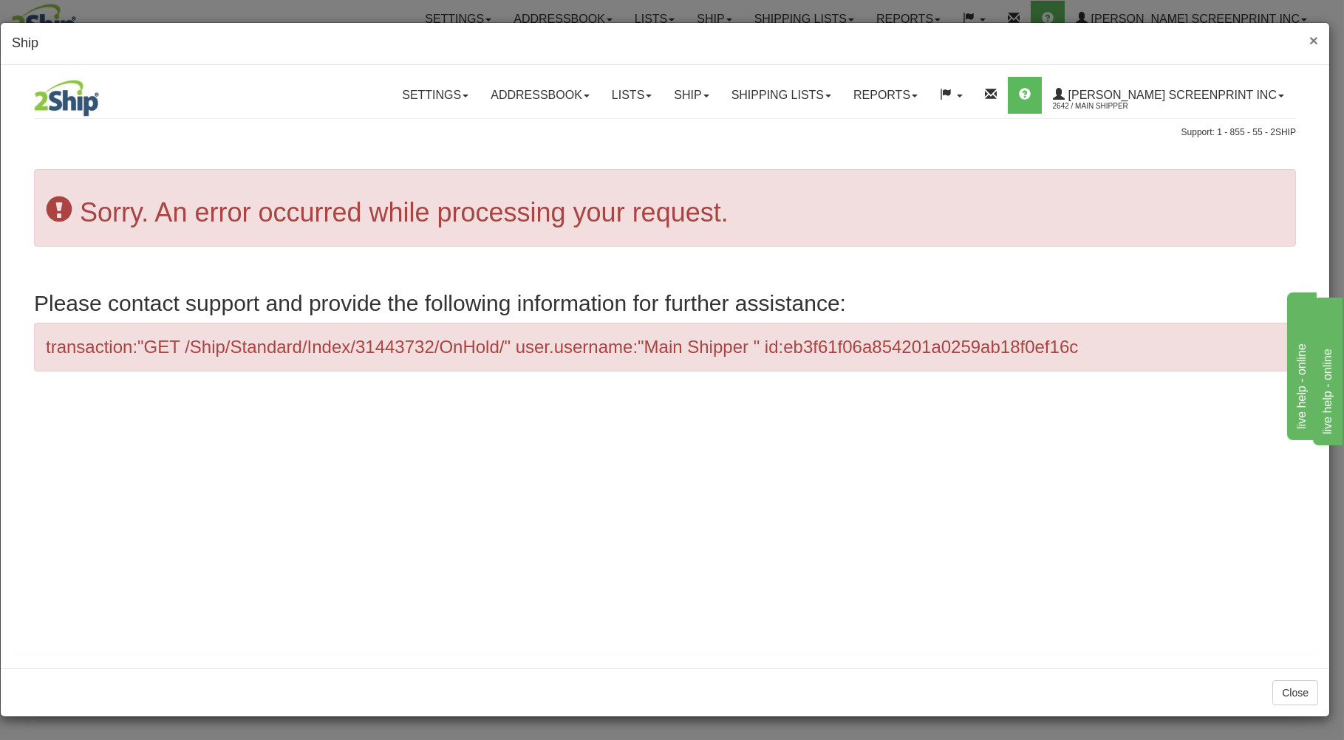
click at [1315, 36] on span "×" at bounding box center [1313, 40] width 9 height 17
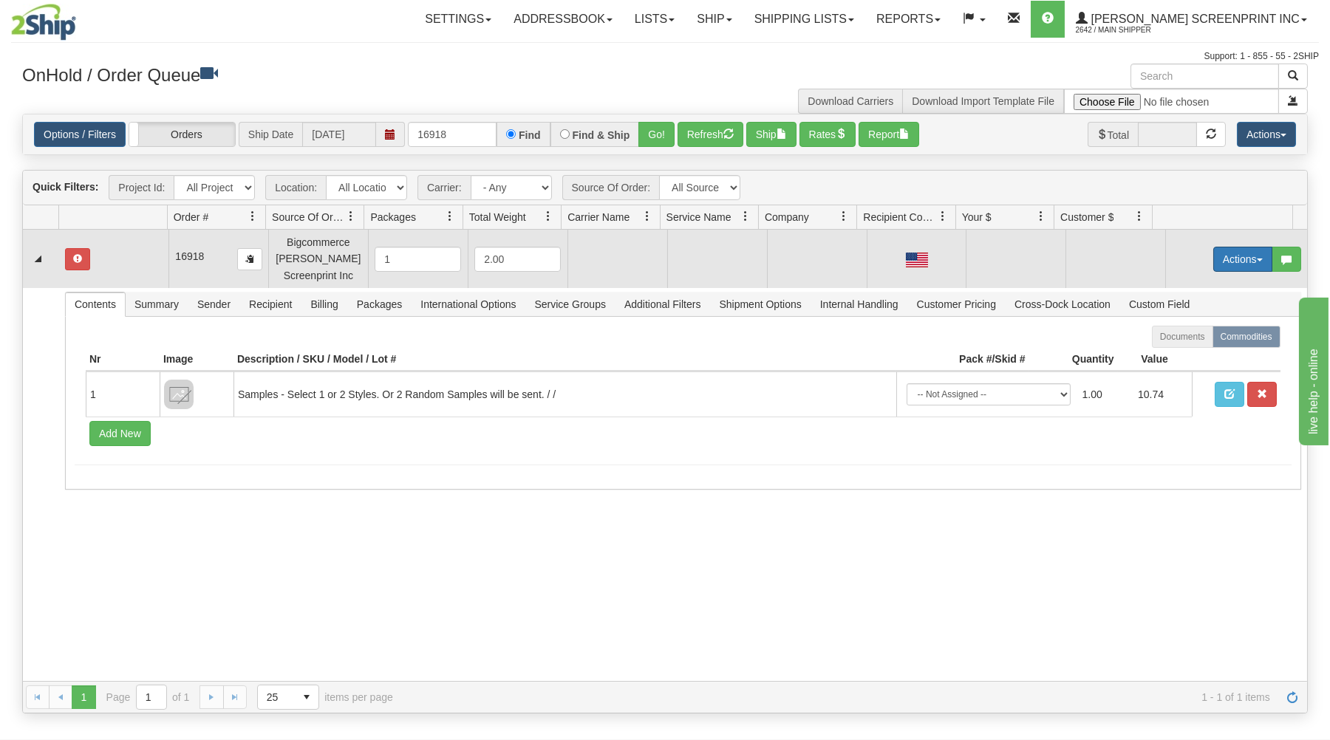
click at [1222, 253] on button "Actions" at bounding box center [1242, 259] width 59 height 25
click at [1182, 286] on span "Open" at bounding box center [1185, 288] width 35 height 12
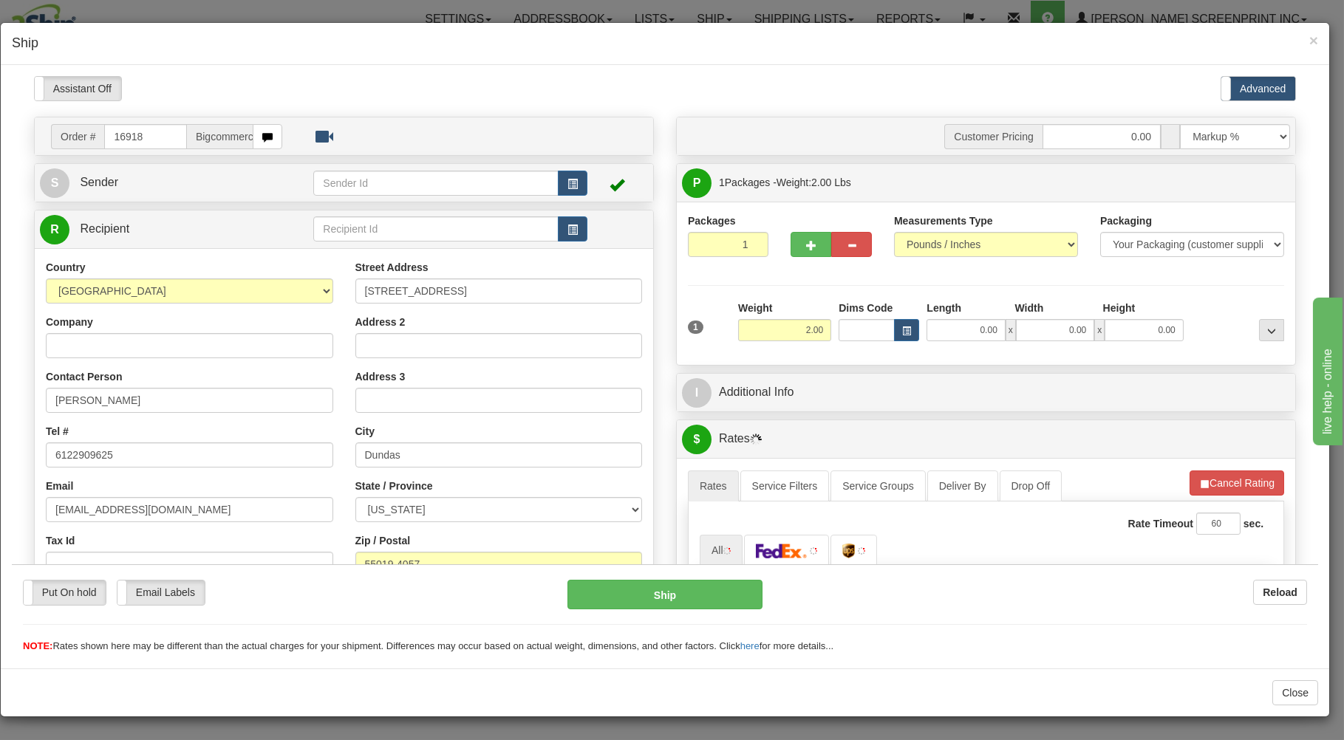
type input "1.50"
type input "316918"
type input "1.50"
type input "16918"
type input "1.65"
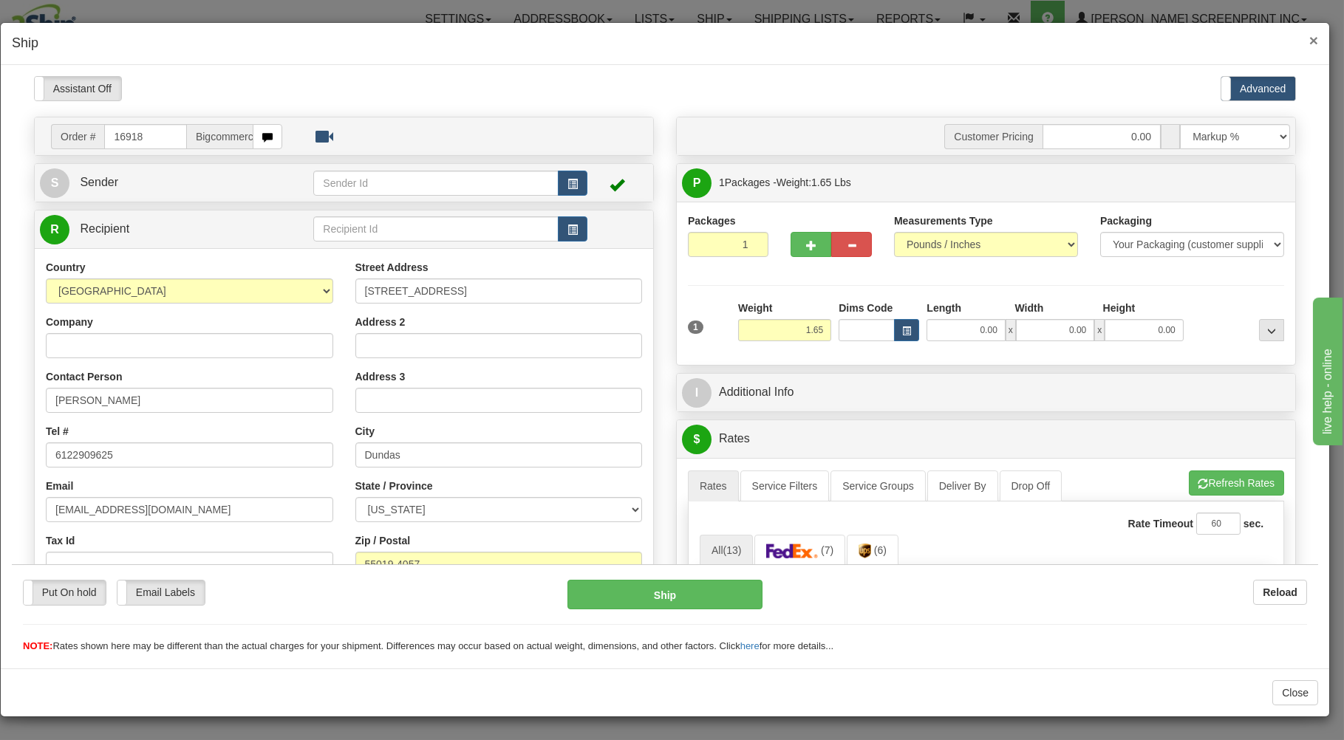
click at [1312, 36] on span "×" at bounding box center [1313, 40] width 9 height 17
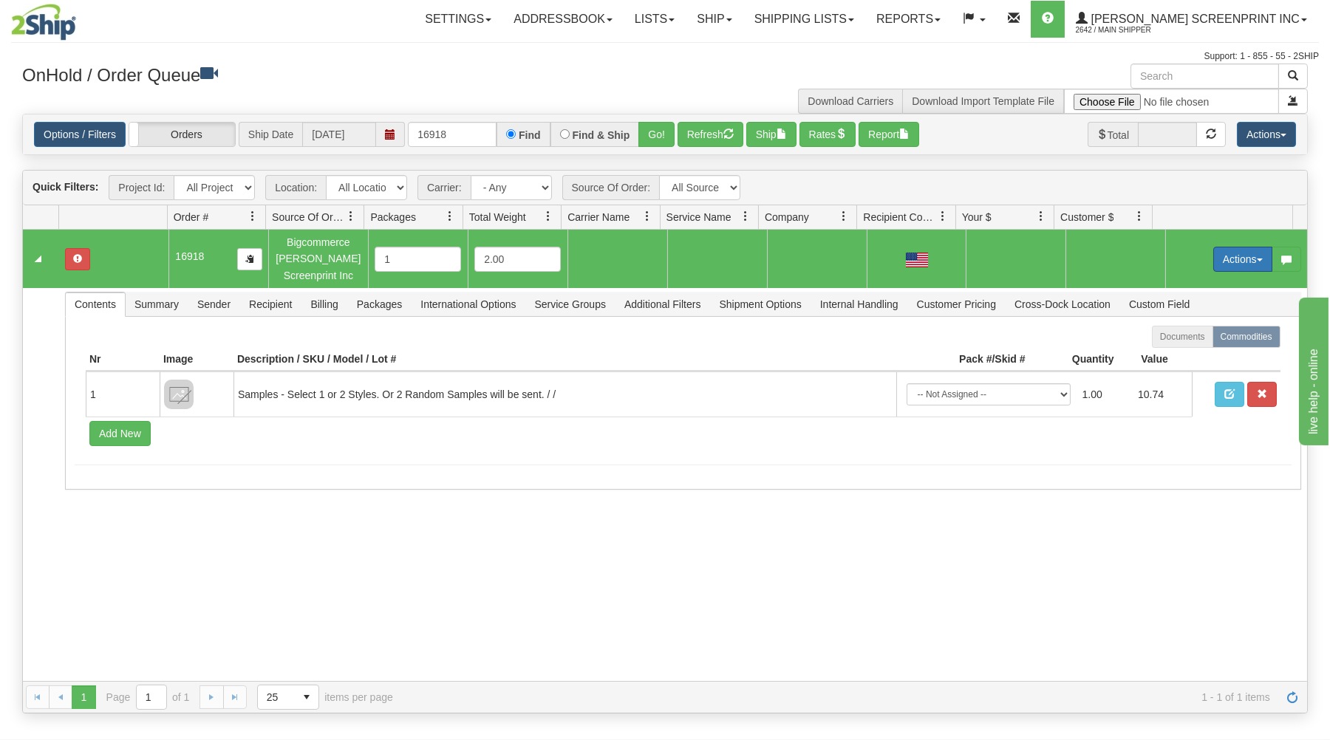
click at [1228, 256] on button "Actions" at bounding box center [1242, 259] width 59 height 25
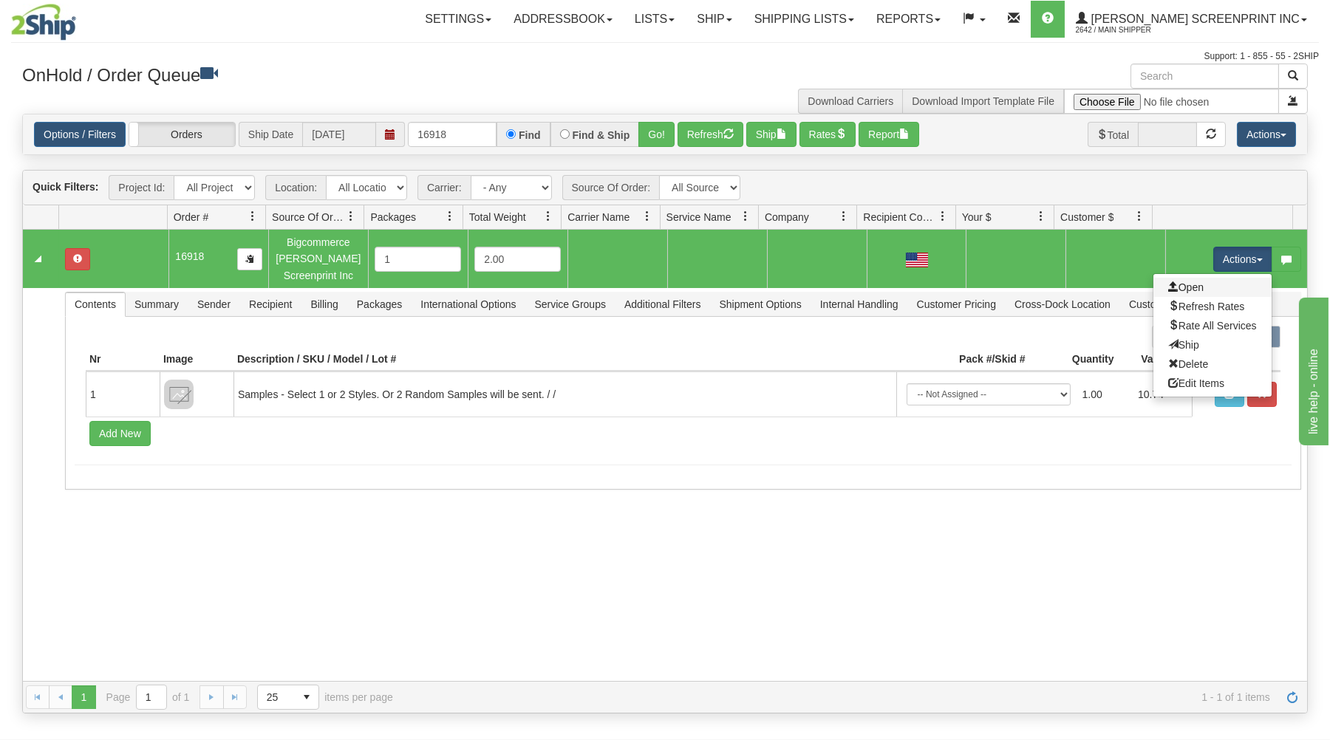
click at [1209, 285] on link "Open" at bounding box center [1213, 287] width 118 height 19
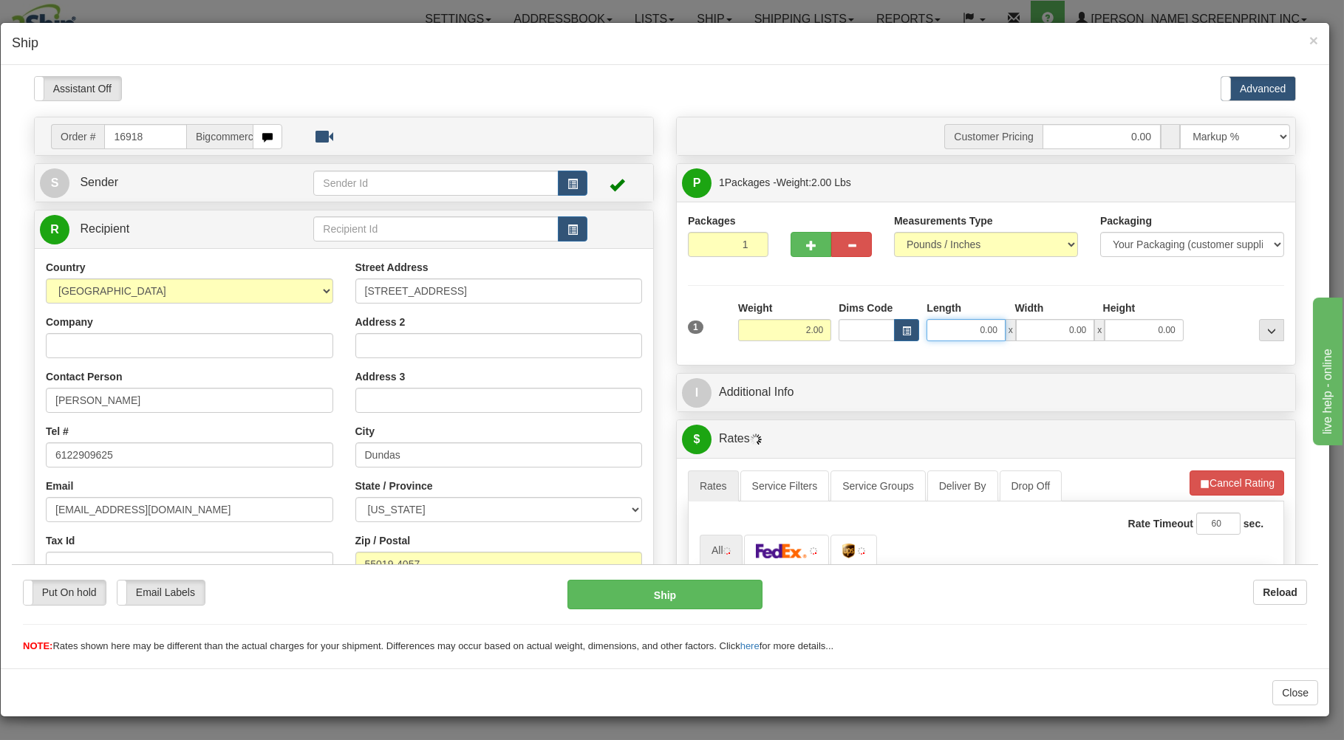
click at [933, 335] on input "0.00" at bounding box center [966, 329] width 78 height 22
type input "3"
type input "1.65"
type input "33.00"
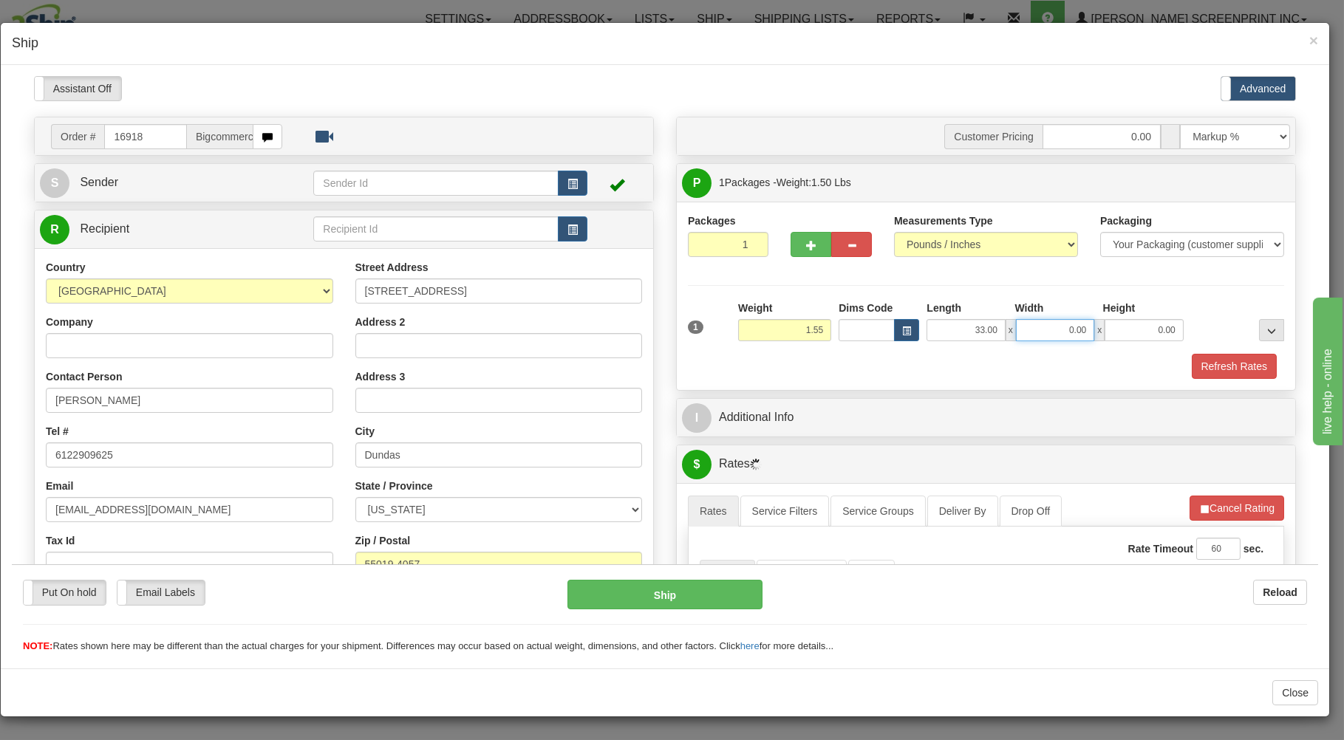
type input "1.60"
type input "17.00"
type input "1.00"
type input "1.50"
click at [879, 359] on div "Refresh Rates" at bounding box center [986, 365] width 604 height 25
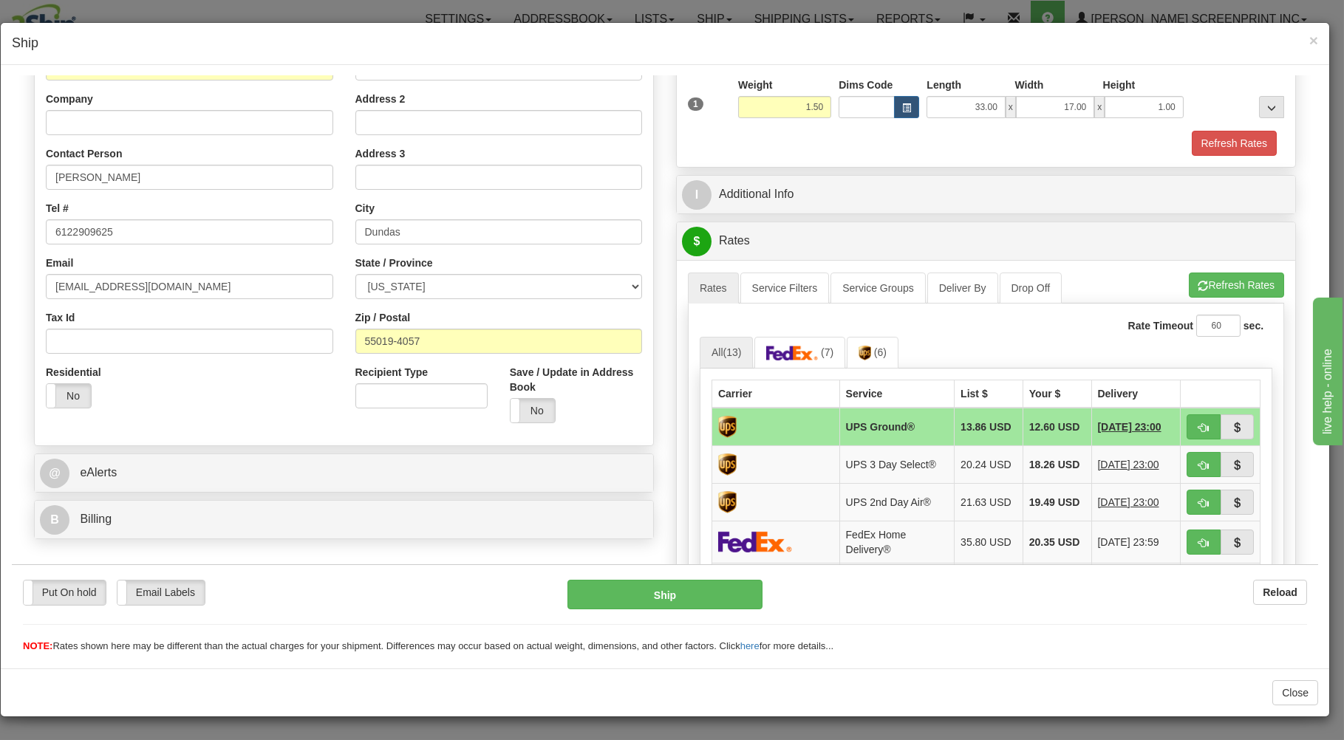
scroll to position [316, 0]
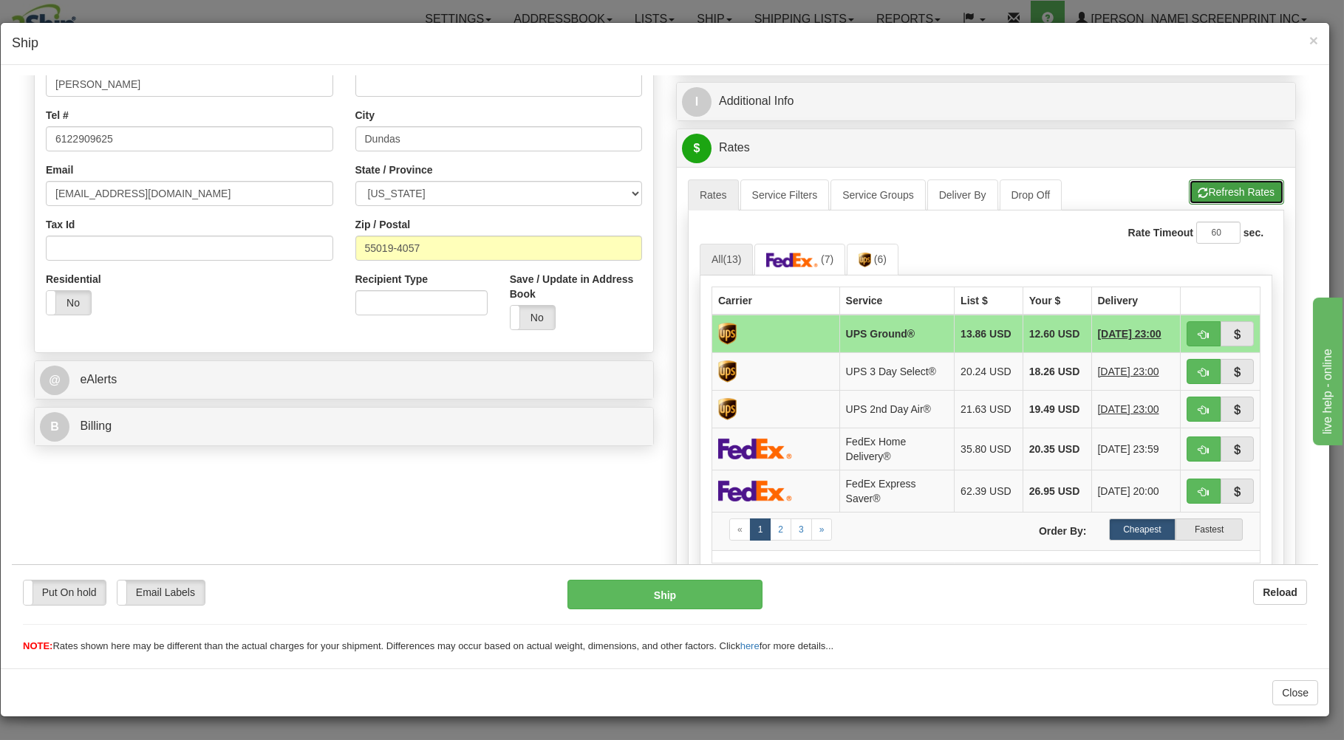
drag, startPoint x: 1216, startPoint y: 191, endPoint x: 1152, endPoint y: 288, distance: 116.8
click at [1216, 192] on button "Refresh Rates" at bounding box center [1236, 191] width 95 height 25
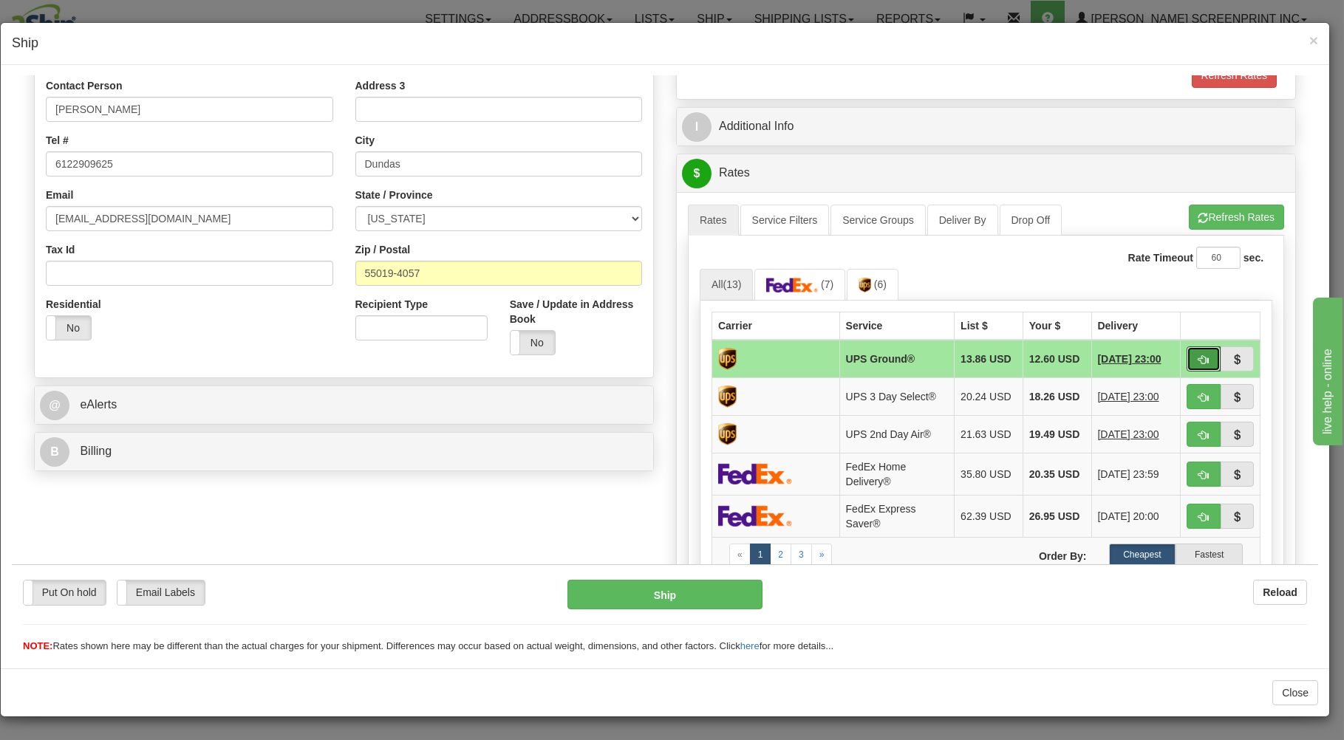
drag, startPoint x: 1183, startPoint y: 352, endPoint x: 1172, endPoint y: 365, distance: 17.3
click at [1187, 352] on button "button" at bounding box center [1204, 358] width 34 height 25
type input "03"
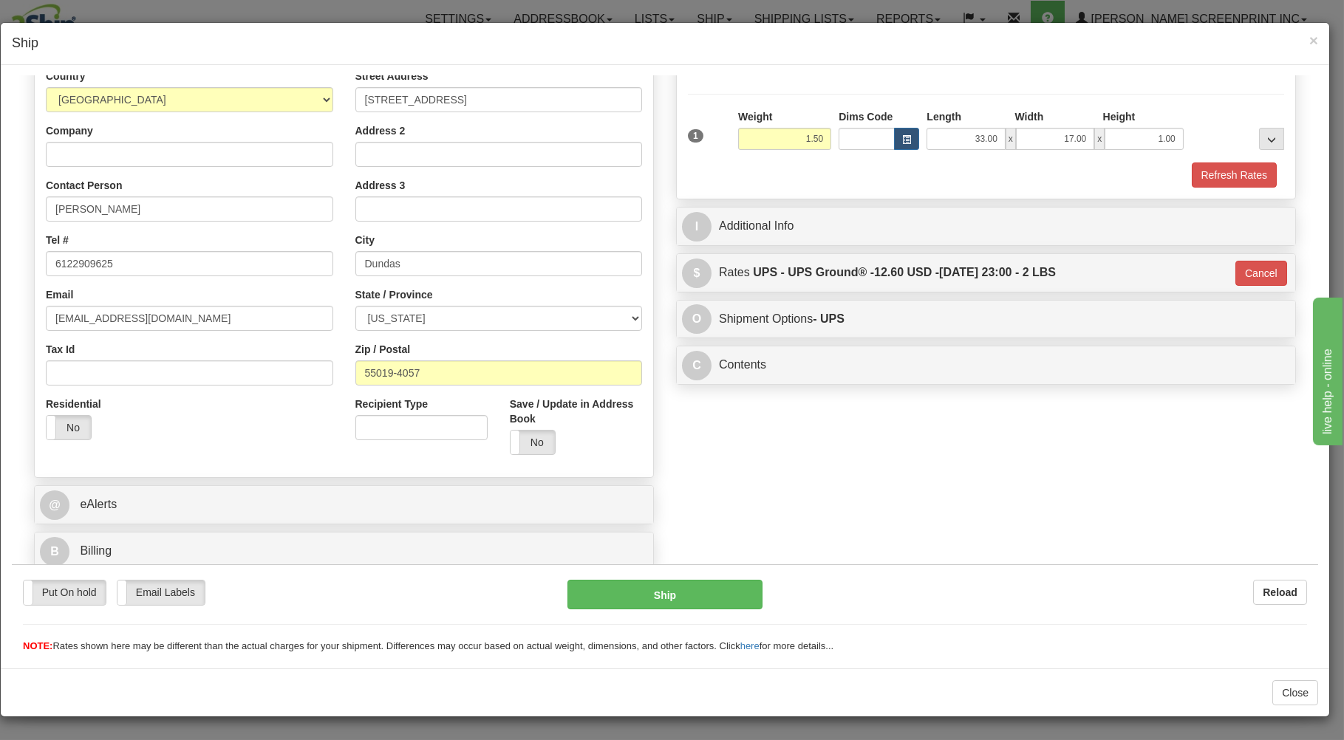
scroll to position [194, 0]
click at [725, 585] on button "Ship" at bounding box center [666, 594] width 196 height 30
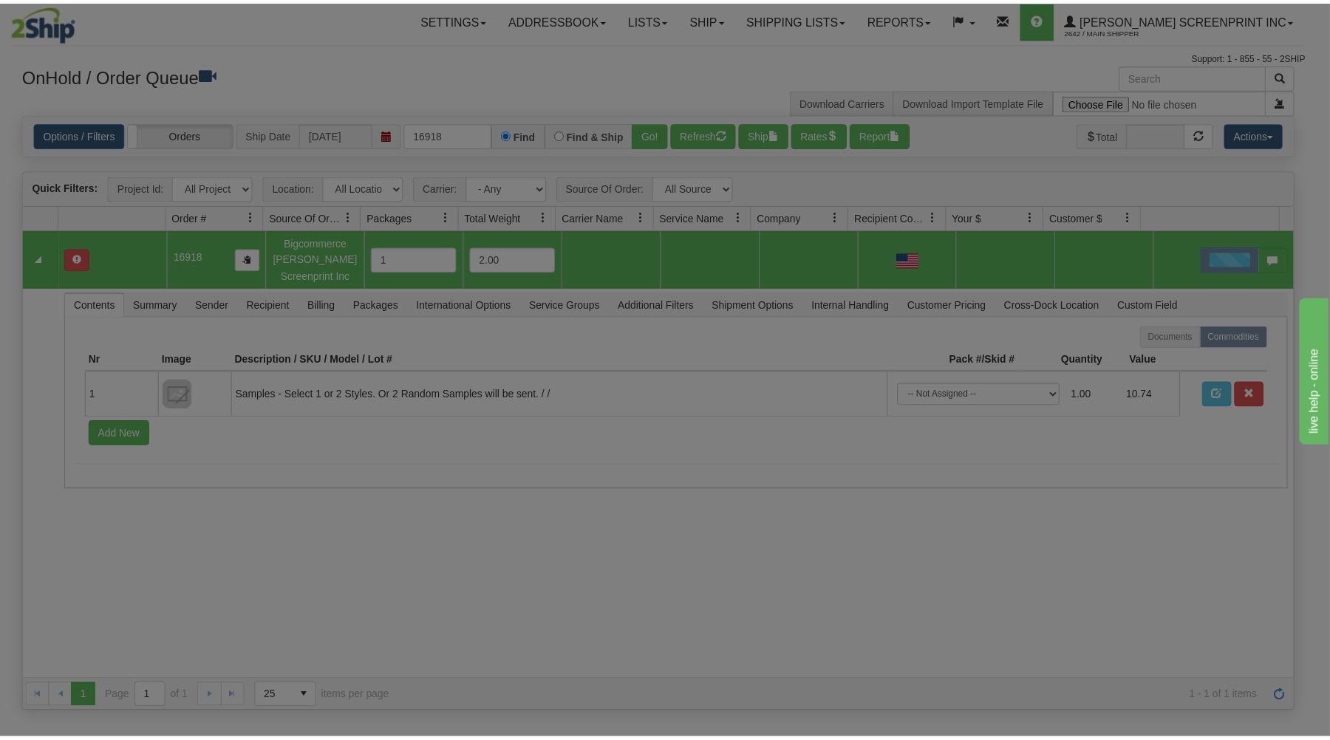
scroll to position [0, 0]
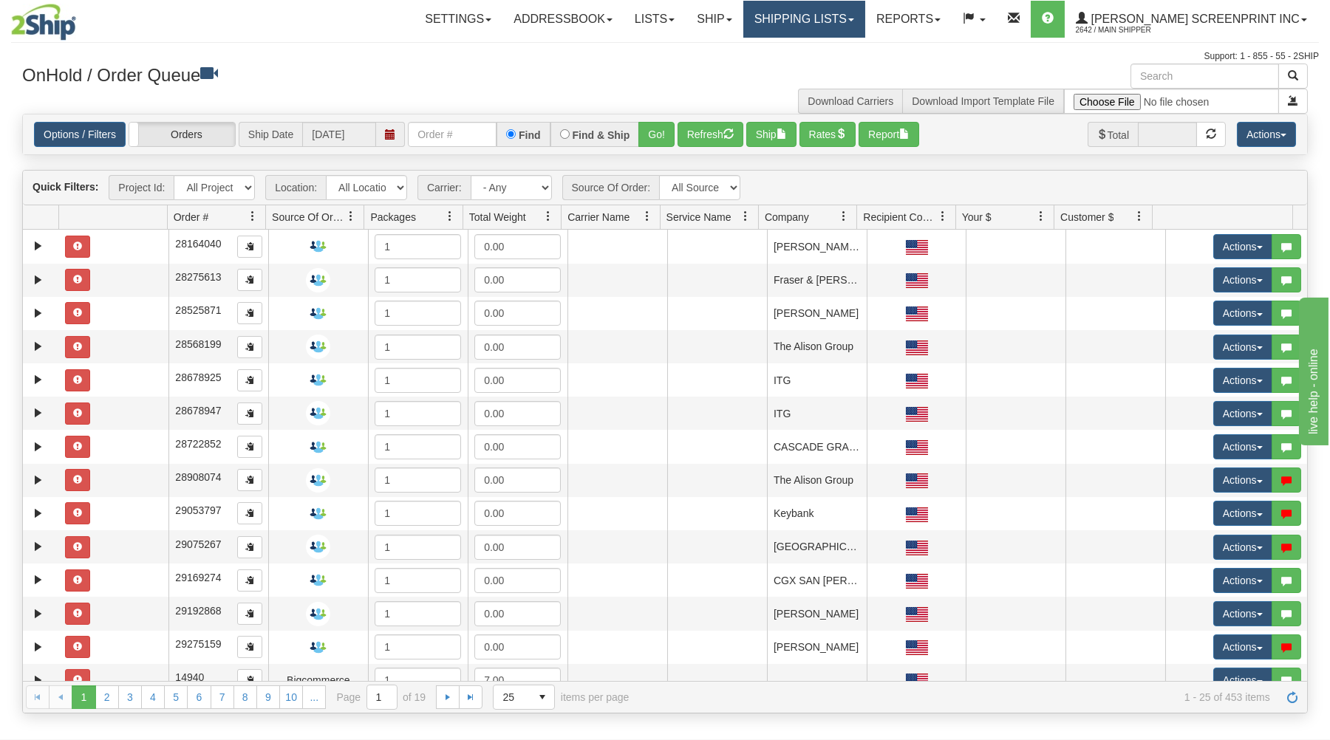
click at [833, 12] on link "Shipping lists" at bounding box center [804, 19] width 122 height 37
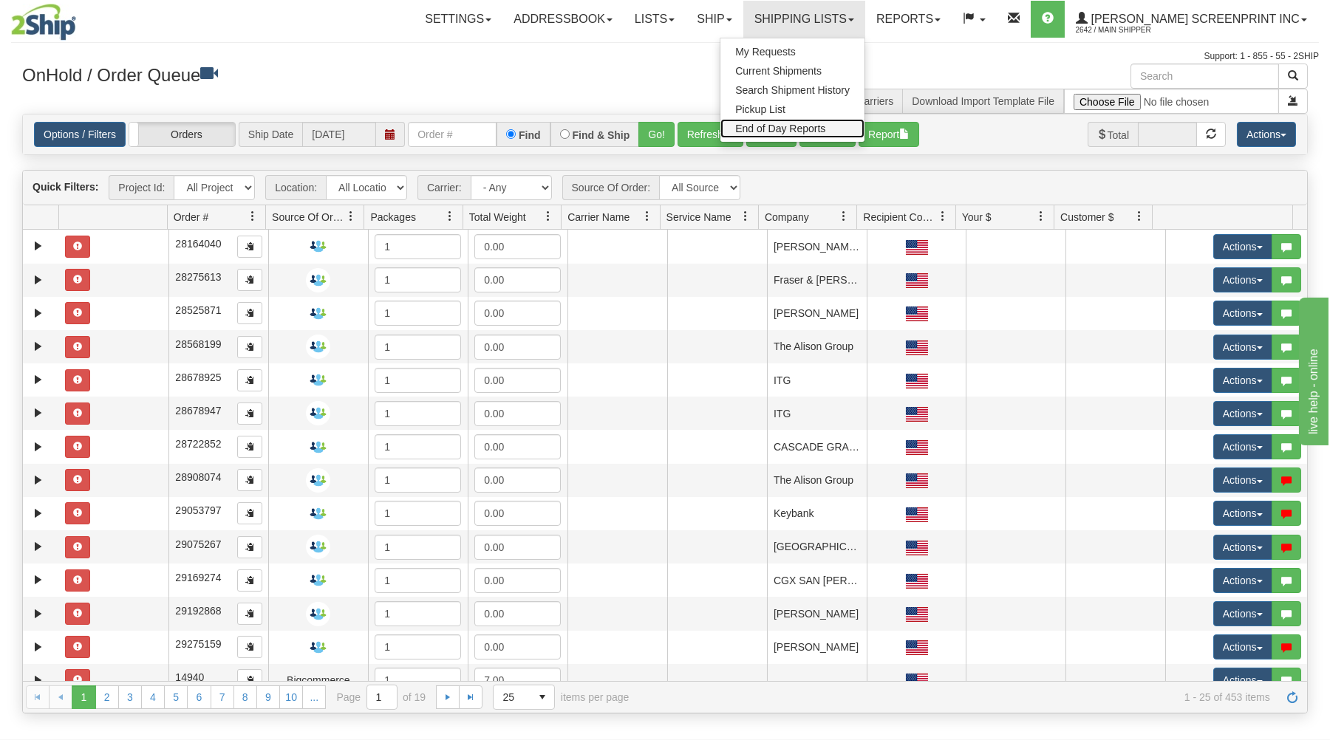
click at [826, 121] on link "End of Day Reports" at bounding box center [793, 128] width 144 height 19
